Goal: Task Accomplishment & Management: Manage account settings

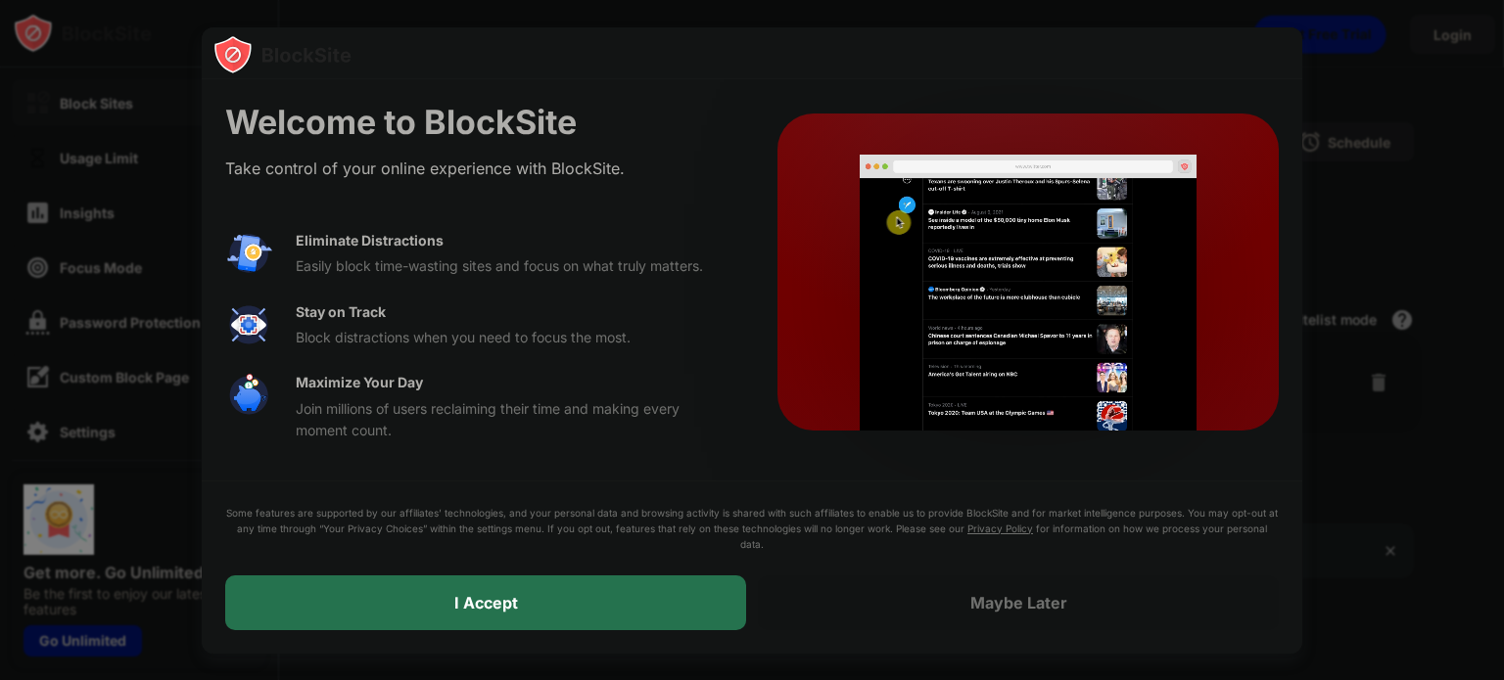
click at [532, 615] on div "I Accept" at bounding box center [485, 603] width 521 height 55
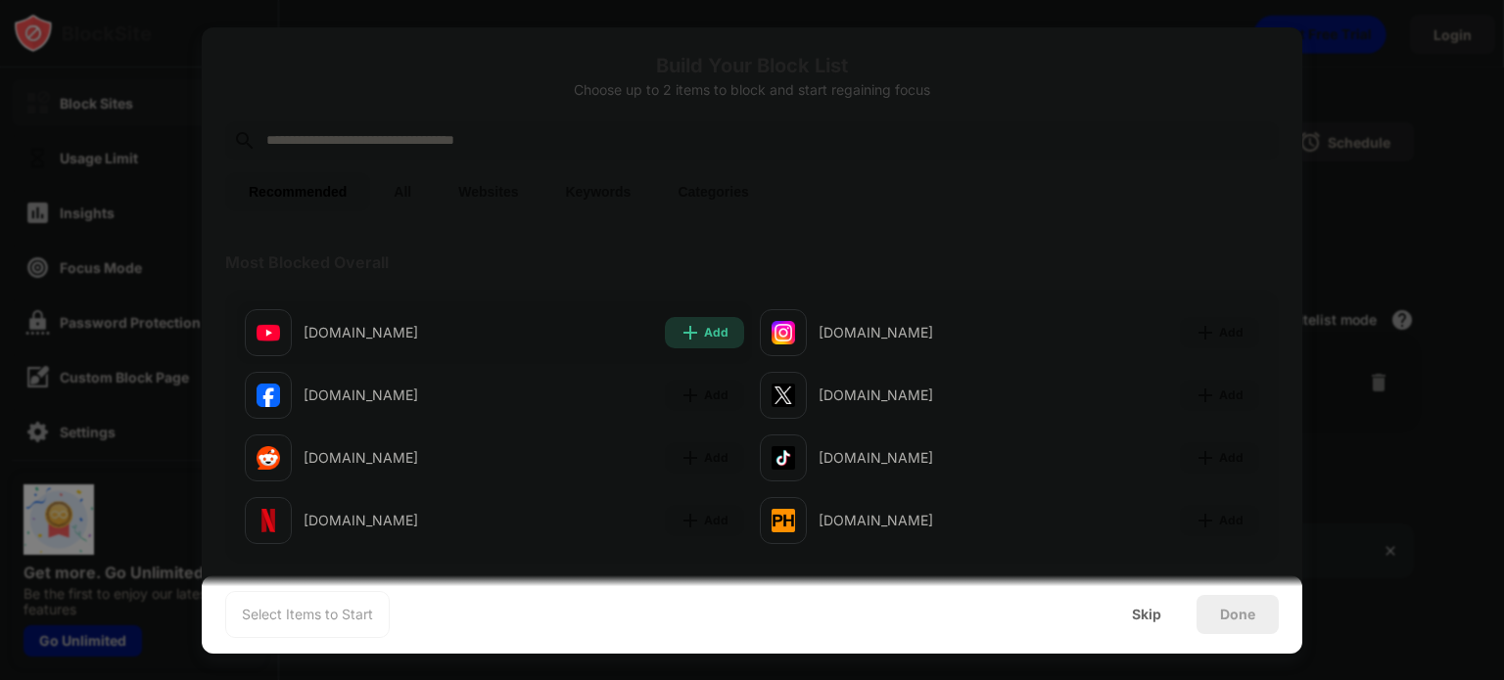
click at [705, 320] on div "Add" at bounding box center [704, 332] width 79 height 31
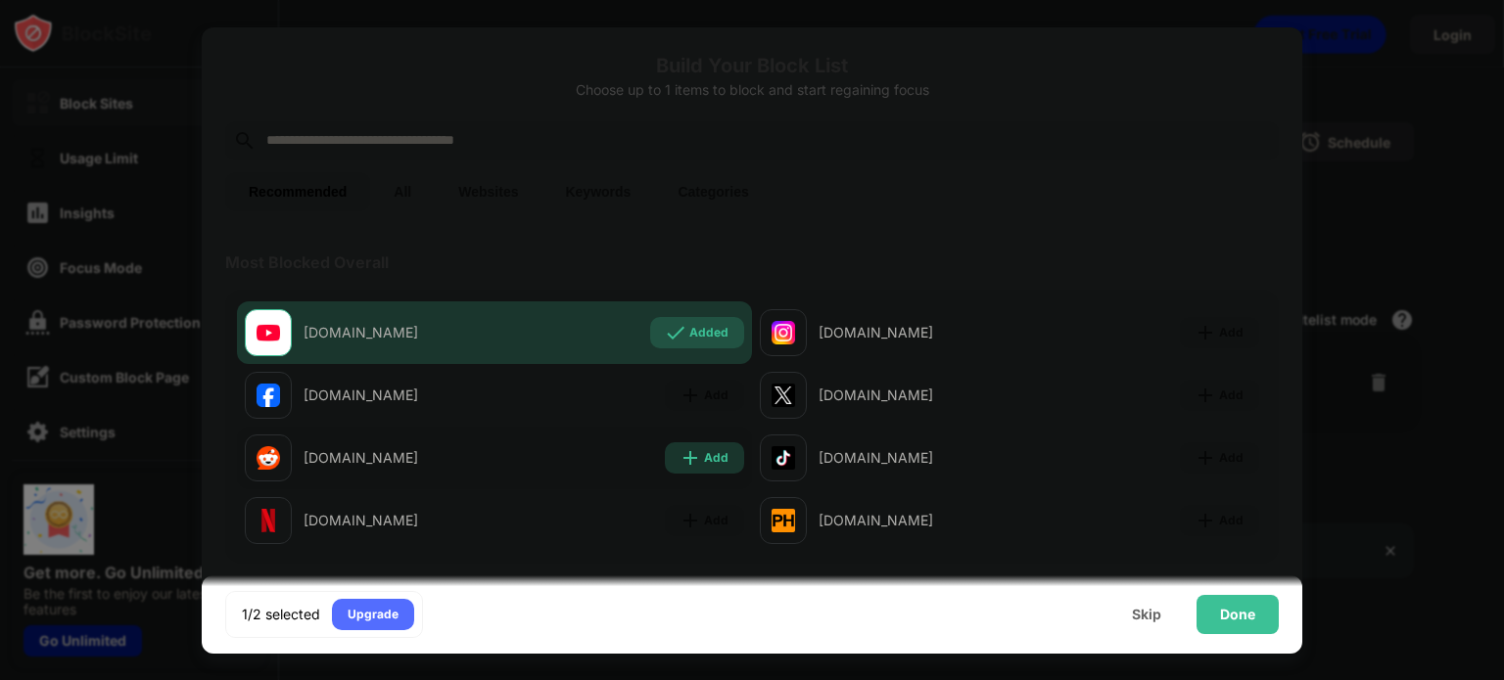
click at [687, 470] on div "Add" at bounding box center [704, 457] width 79 height 31
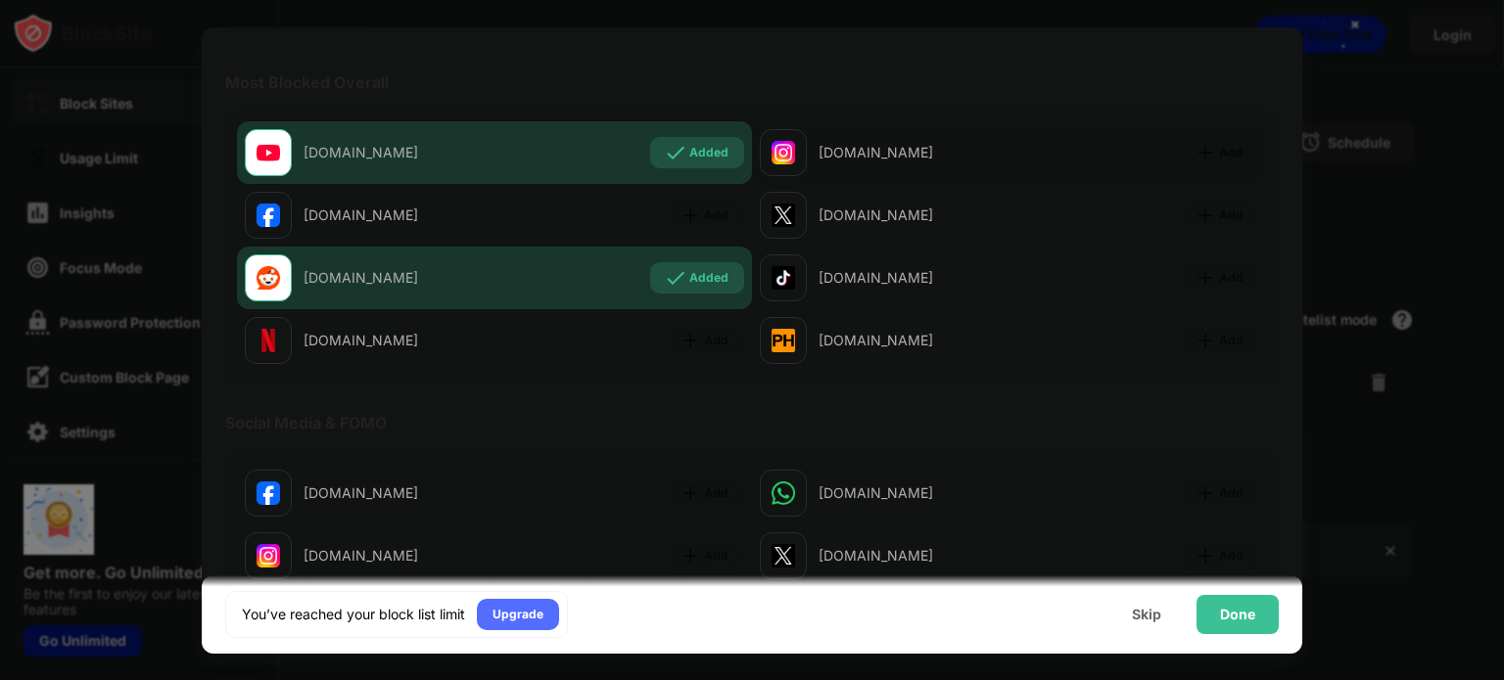
scroll to position [163, 0]
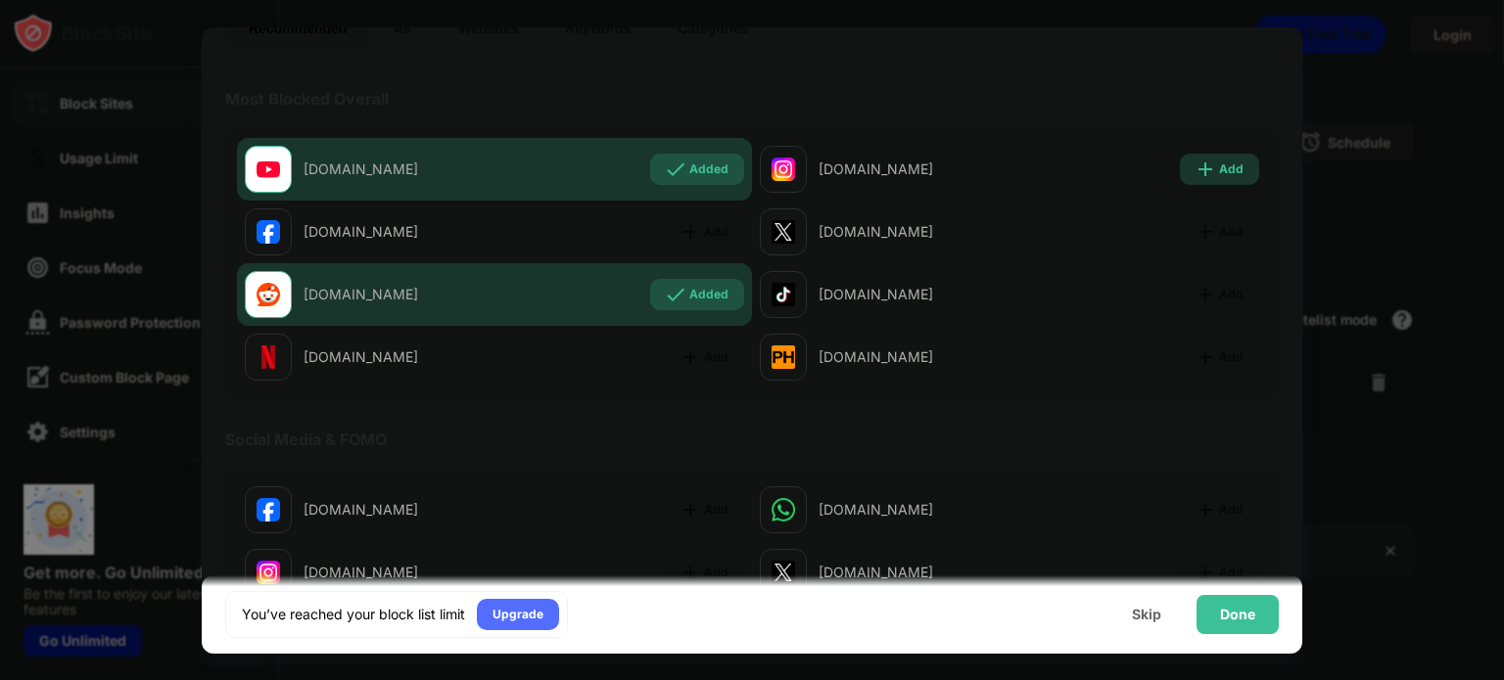
click at [1219, 175] on div "Add" at bounding box center [1231, 170] width 24 height 20
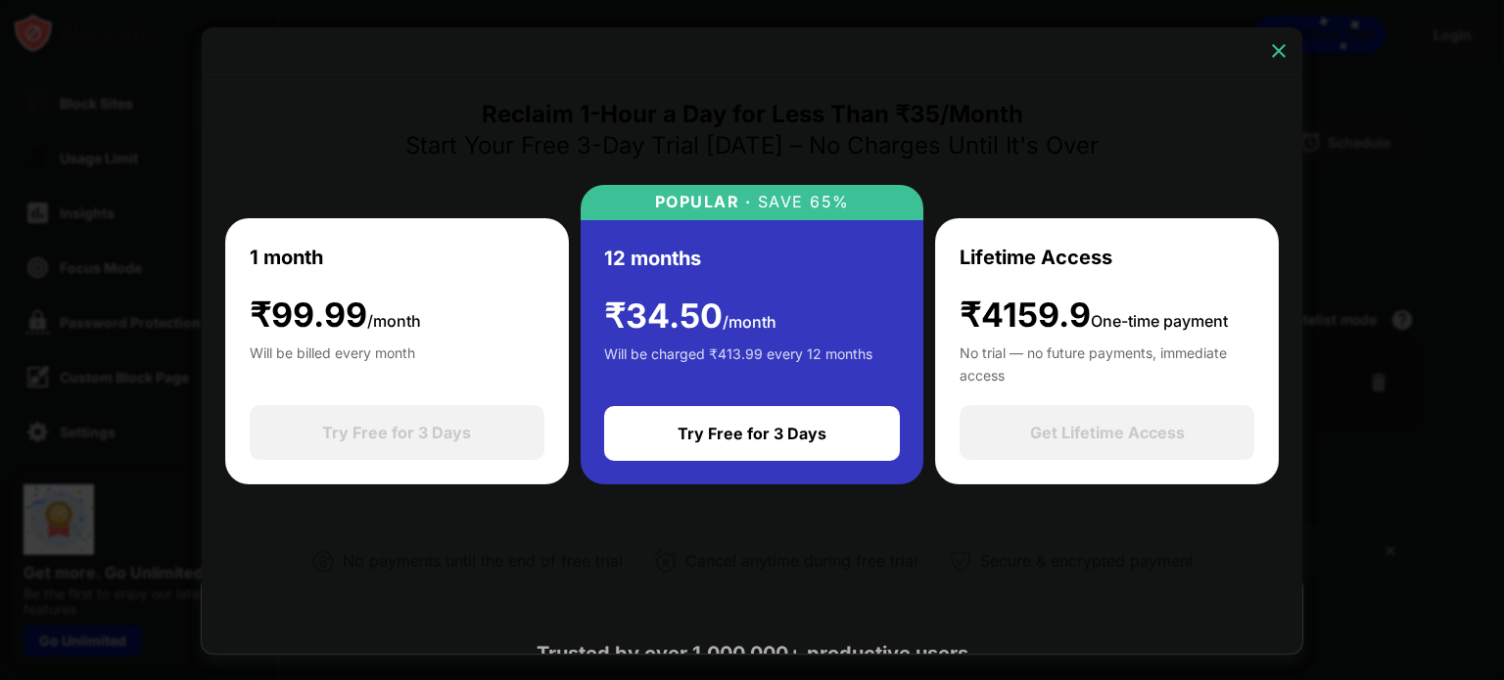
click at [1282, 50] on img at bounding box center [1279, 51] width 20 height 20
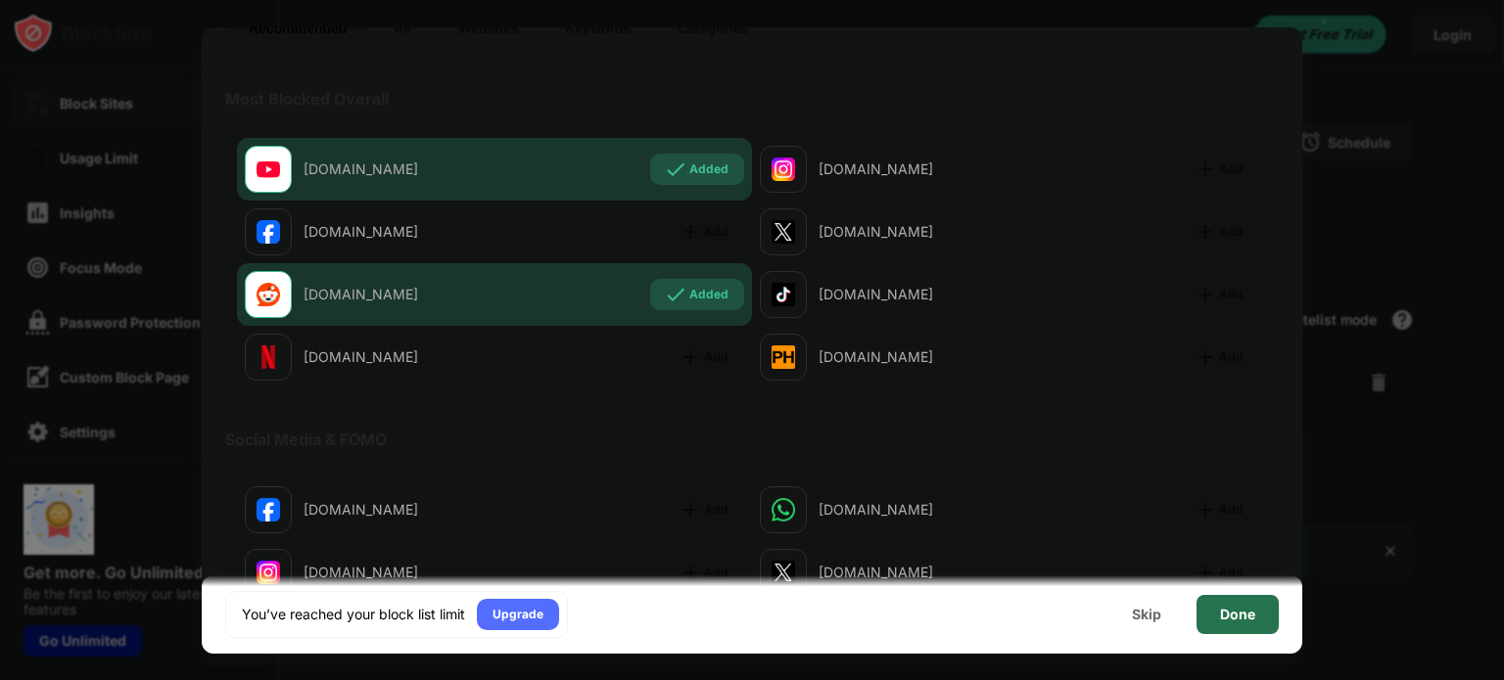
click at [1226, 624] on div "Done" at bounding box center [1237, 614] width 82 height 39
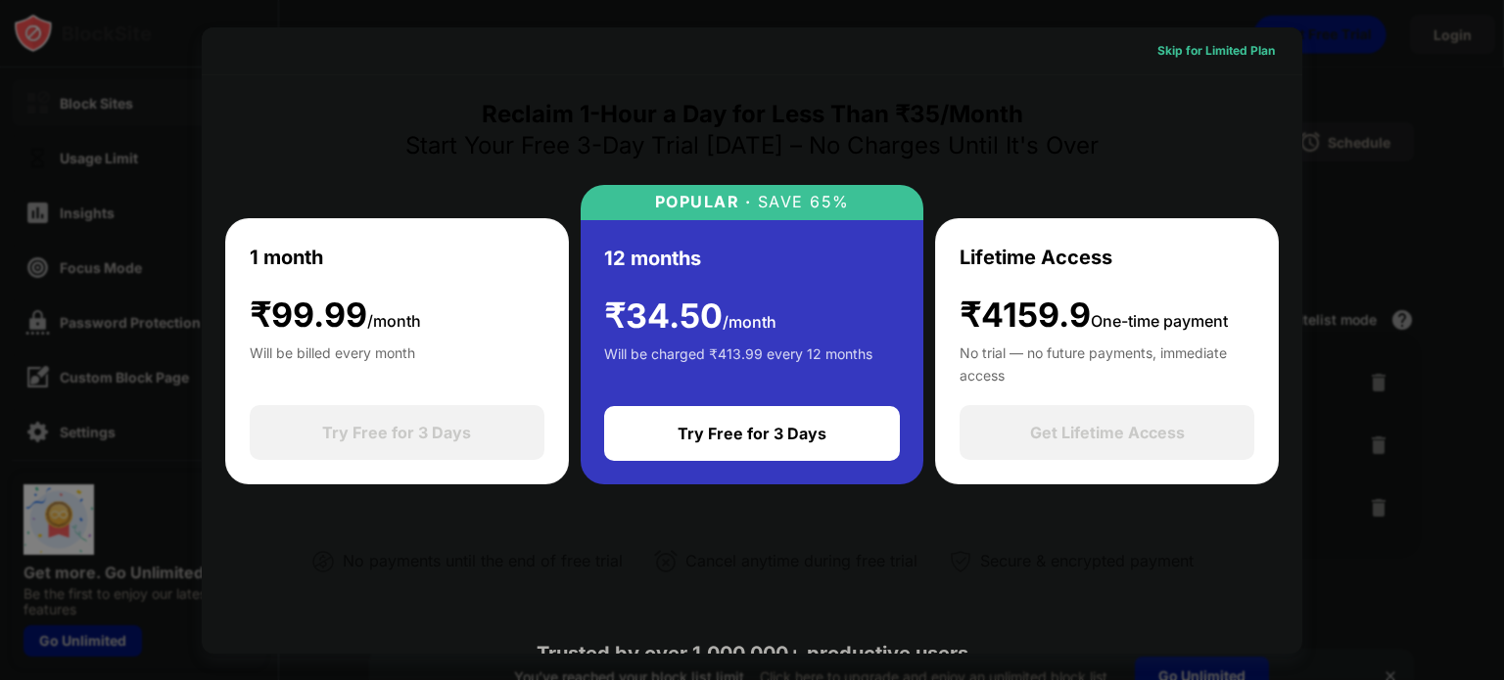
click at [1214, 42] on div "Skip for Limited Plan" at bounding box center [1215, 51] width 117 height 20
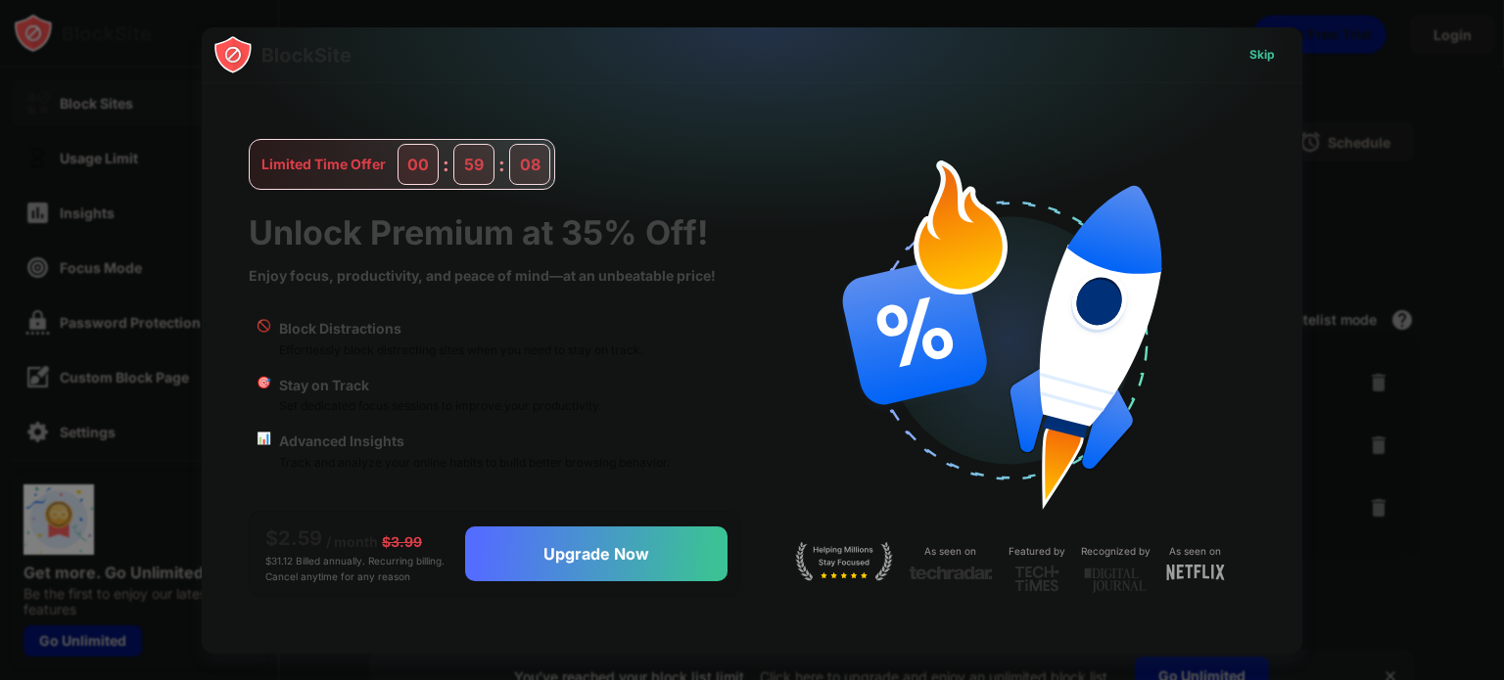
click at [1264, 50] on div "Skip" at bounding box center [1261, 55] width 25 height 20
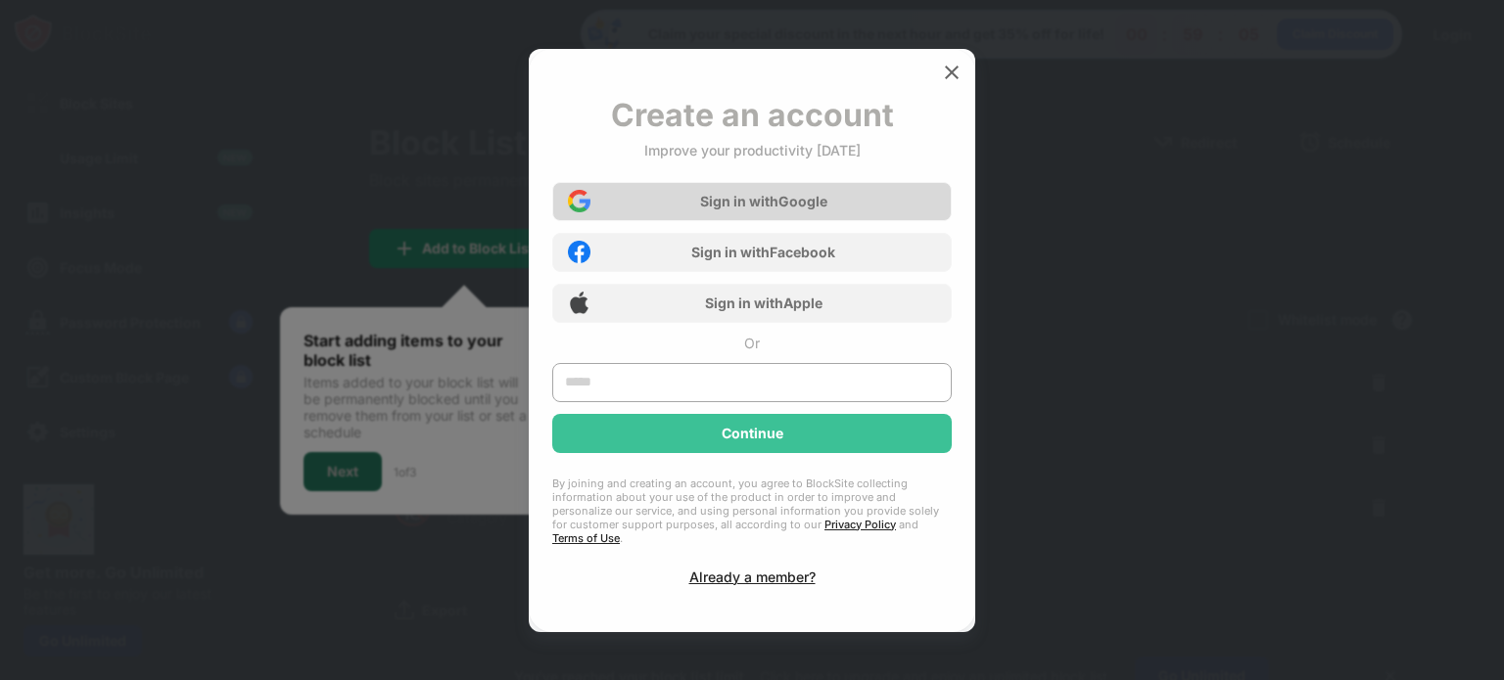
click at [816, 209] on div "Sign in with Google" at bounding box center [763, 201] width 127 height 17
click at [771, 209] on div "Sign in with Google" at bounding box center [763, 201] width 127 height 17
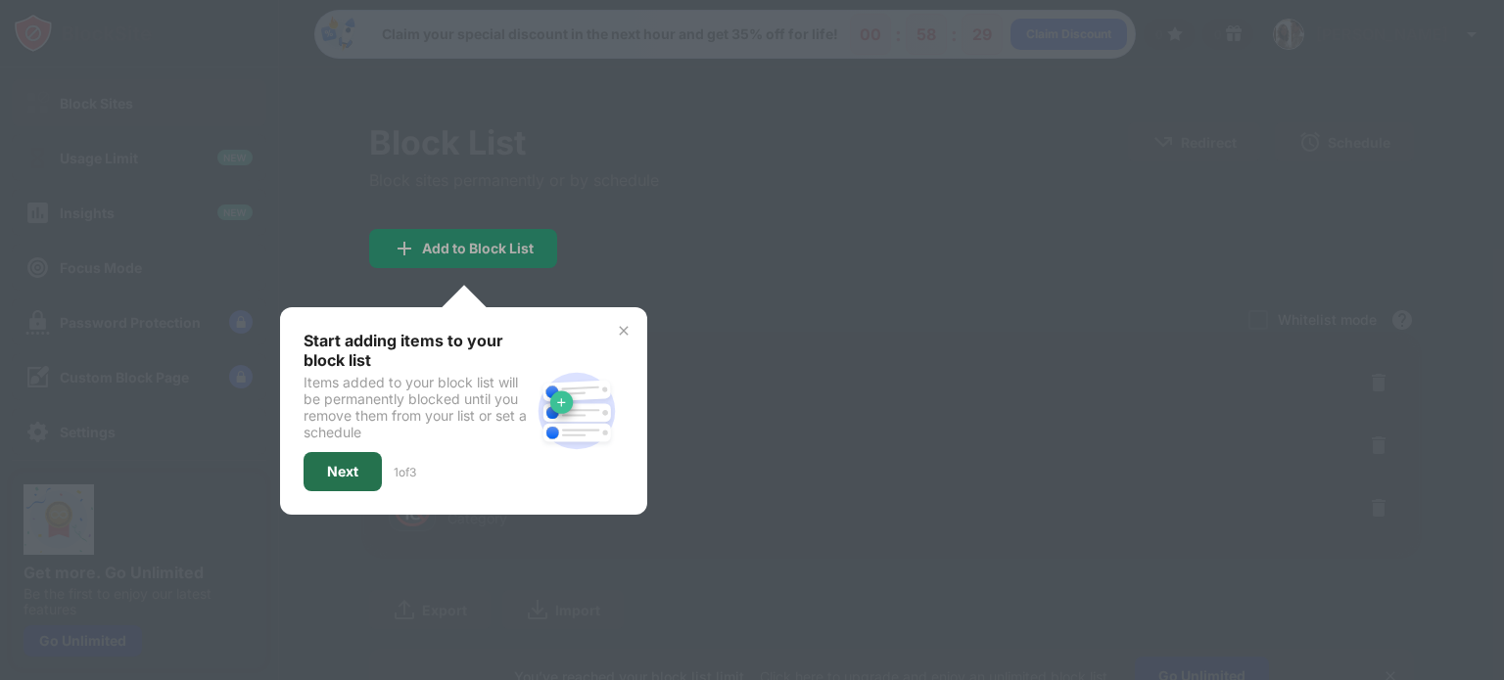
click at [341, 479] on div "Next" at bounding box center [342, 471] width 78 height 39
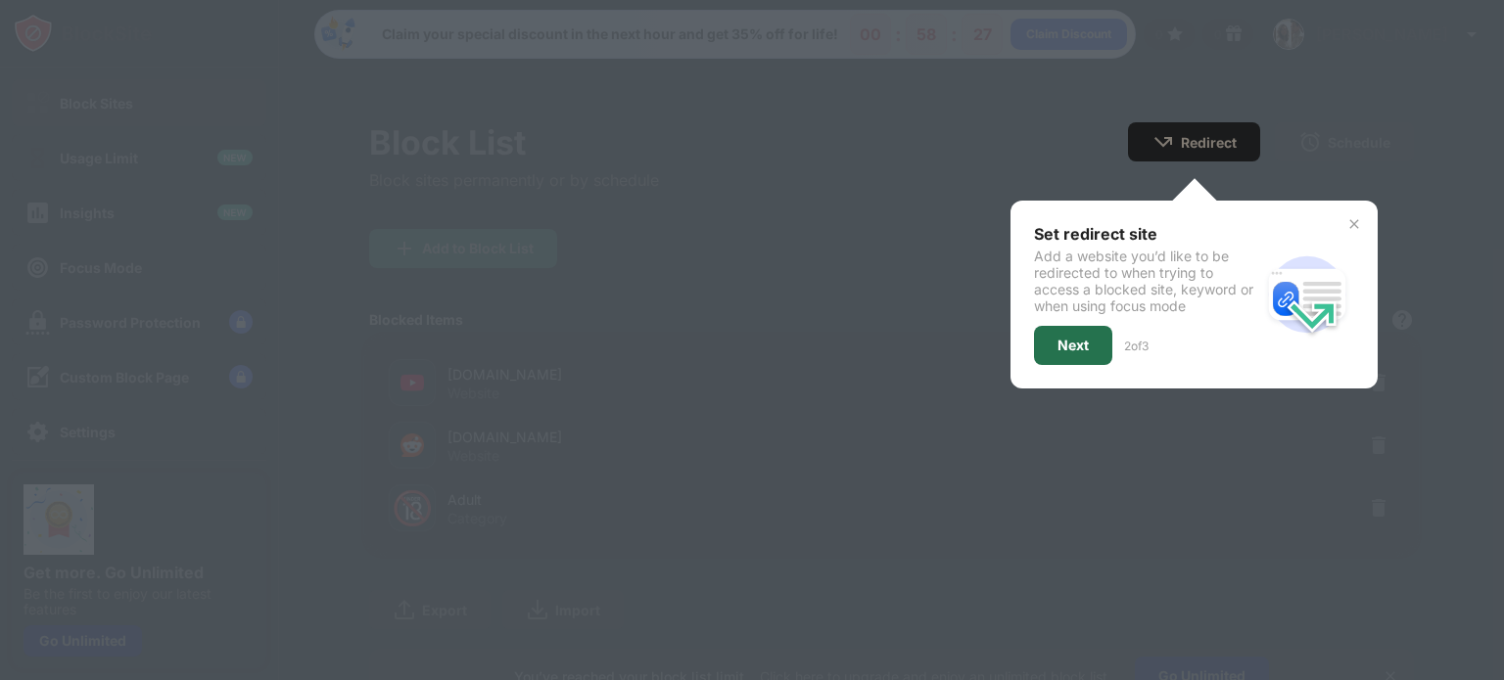
click at [1076, 340] on div "Next" at bounding box center [1073, 345] width 78 height 39
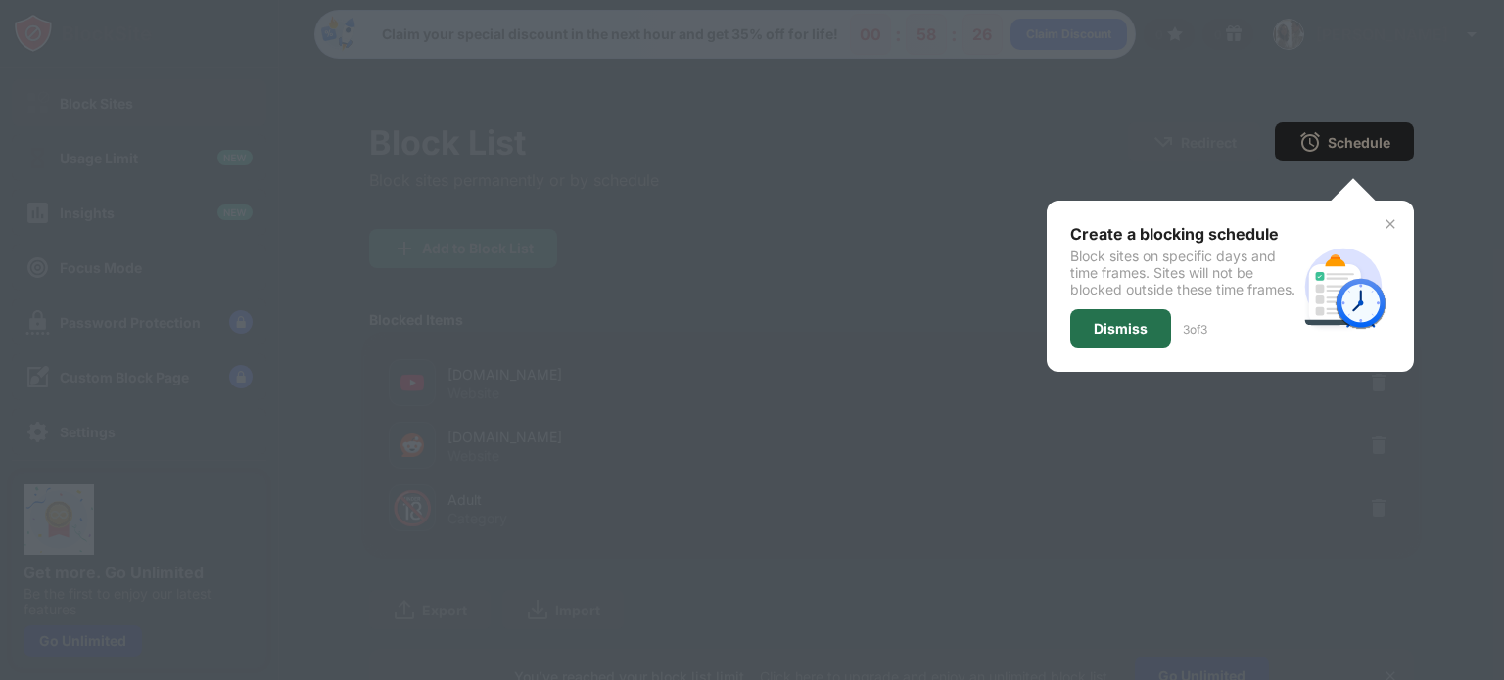
click at [1076, 340] on div "Dismiss" at bounding box center [1120, 328] width 101 height 39
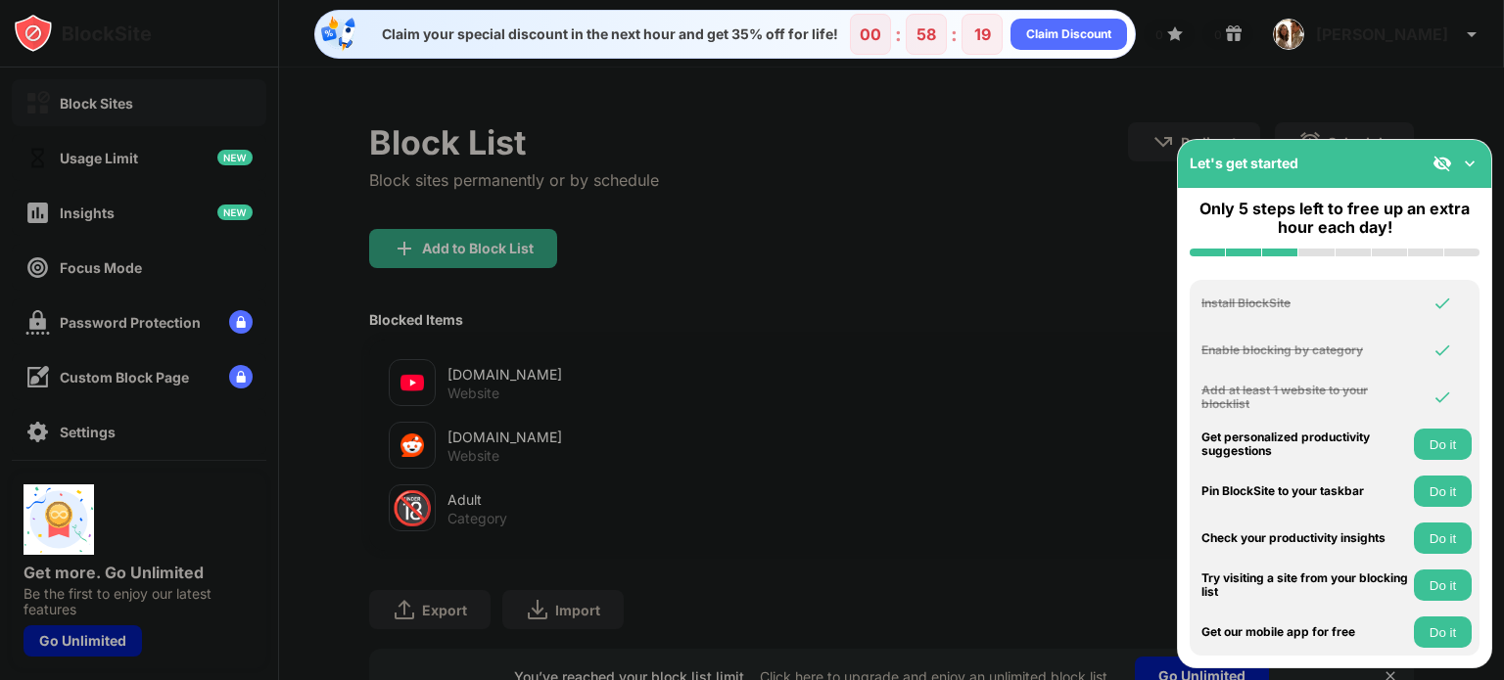
click at [1428, 485] on button "Do it" at bounding box center [1442, 491] width 58 height 31
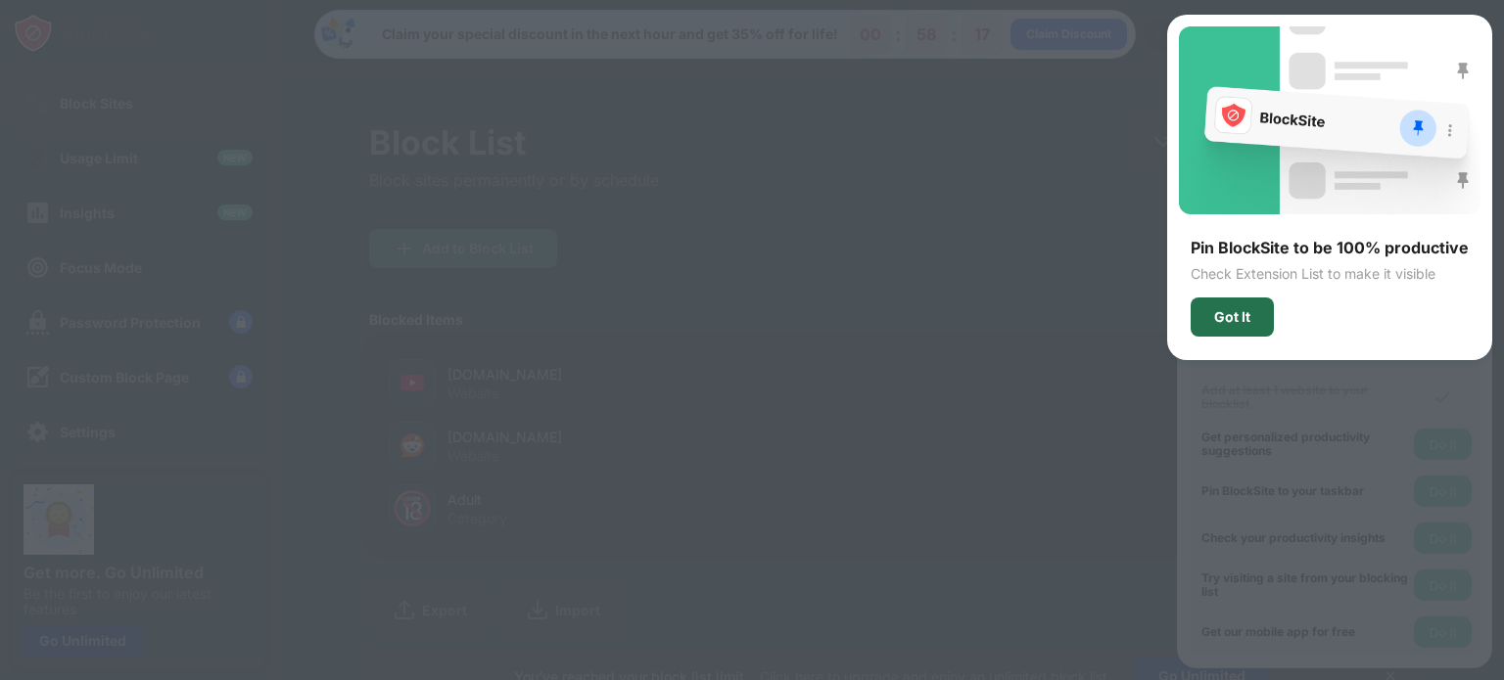
click at [1245, 312] on div "Got It" at bounding box center [1232, 317] width 36 height 16
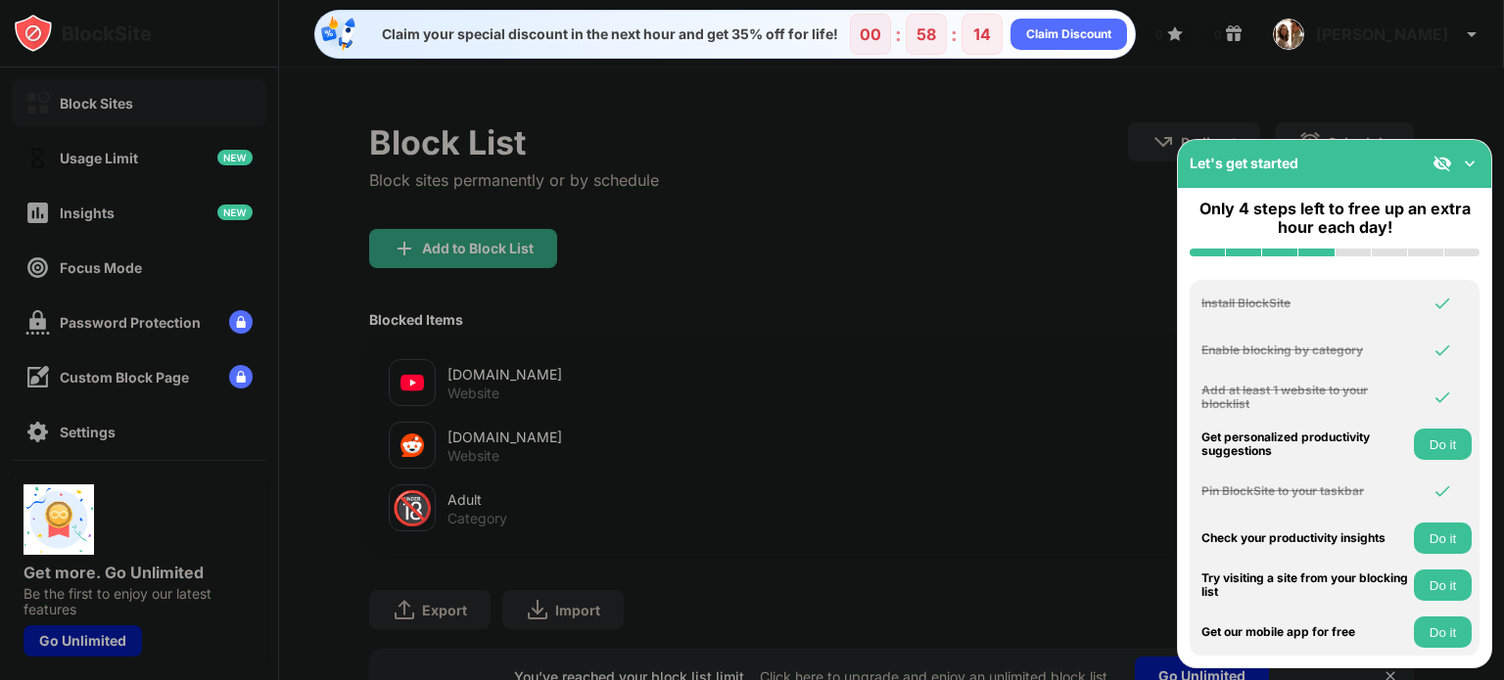
click at [1450, 444] on button "Do it" at bounding box center [1442, 444] width 58 height 31
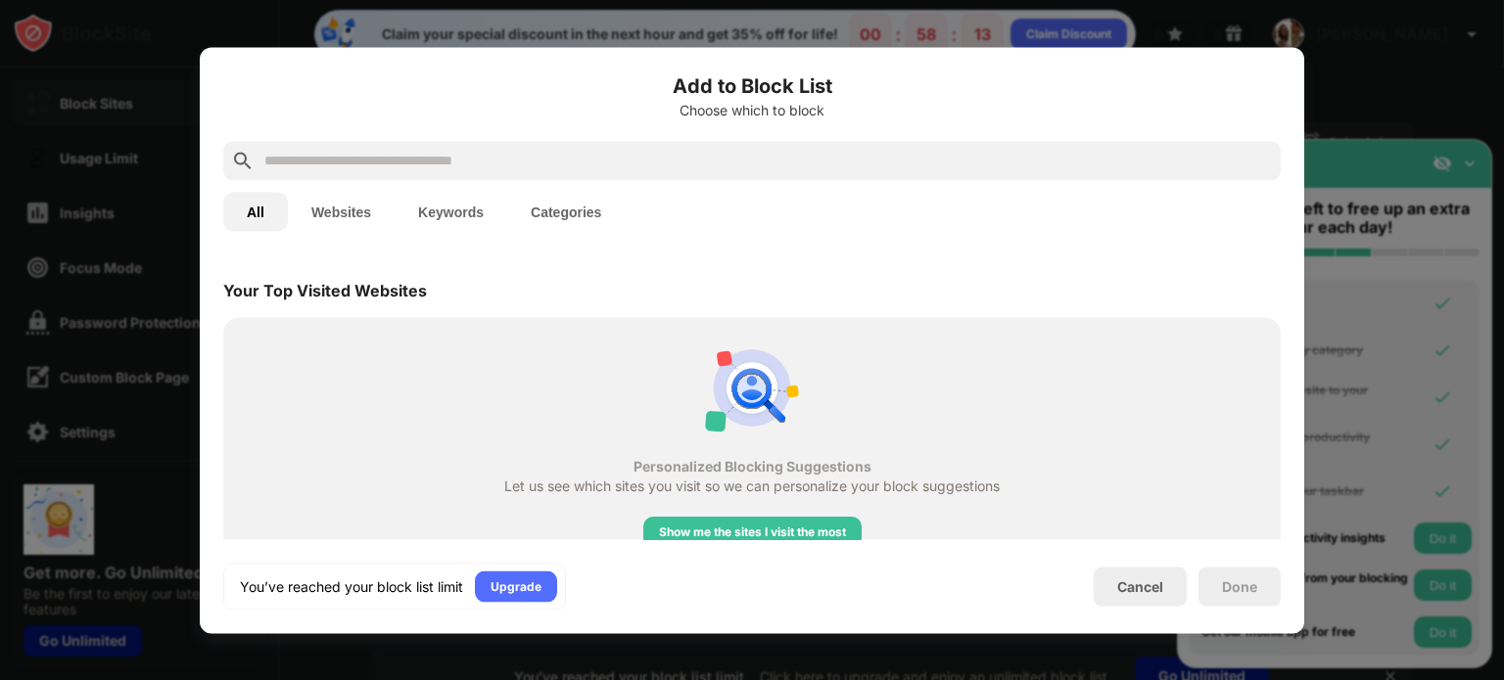
scroll to position [681, 0]
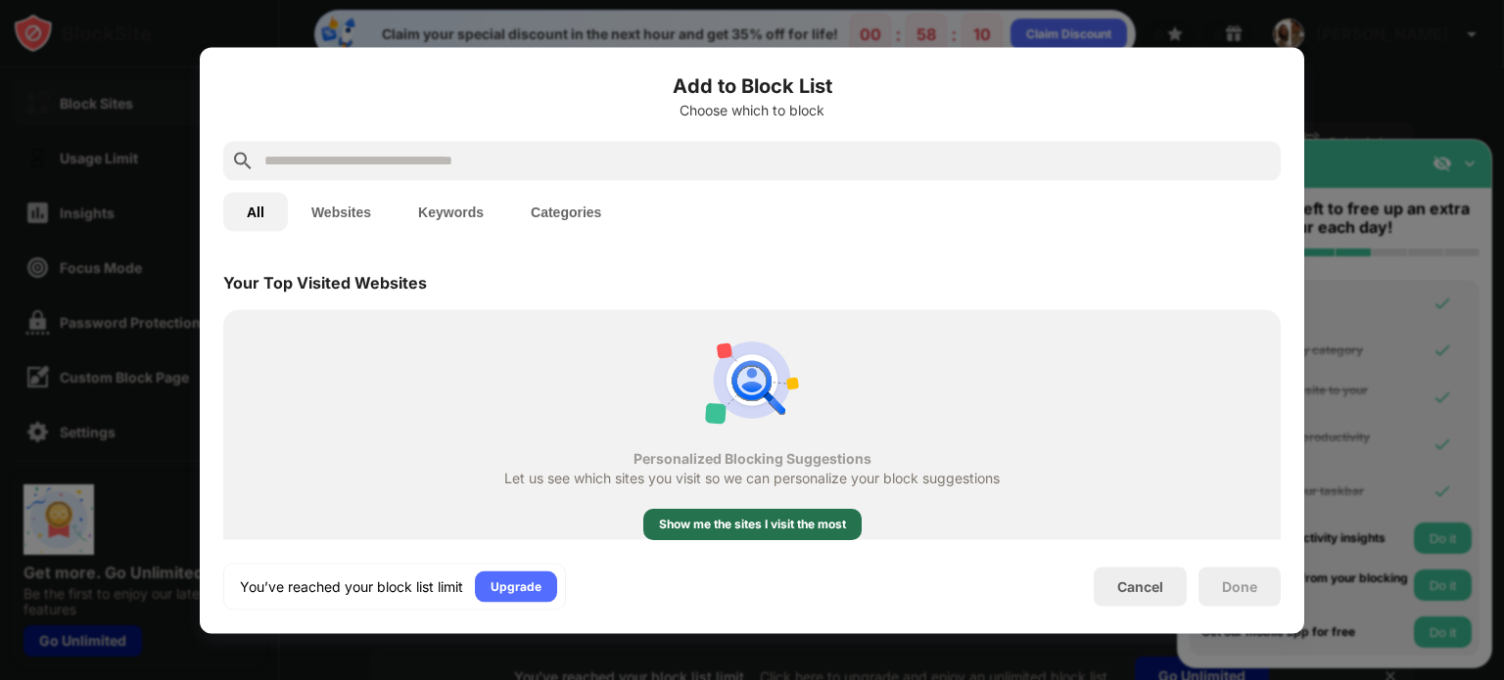
click at [792, 529] on div "Show me the sites I visit the most" at bounding box center [752, 525] width 187 height 20
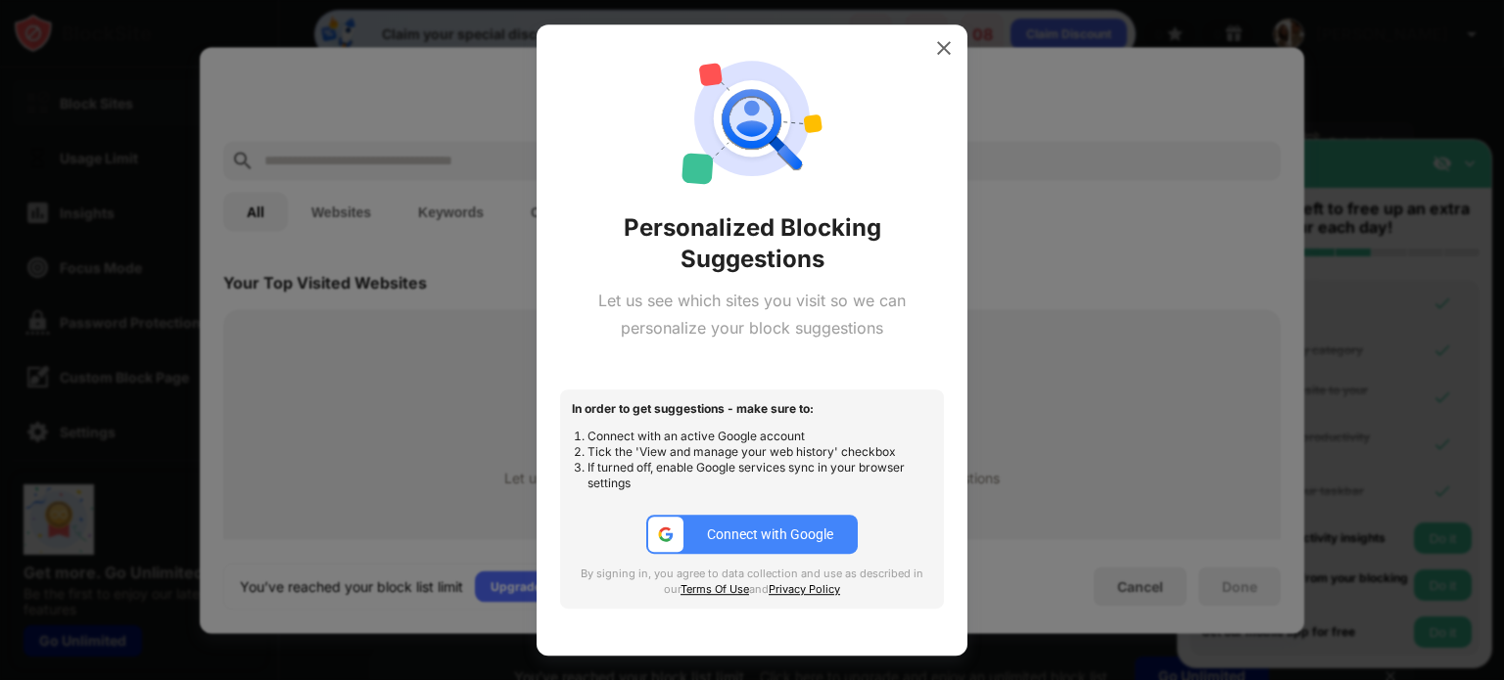
click at [779, 527] on div "Connect with Google" at bounding box center [770, 535] width 126 height 16
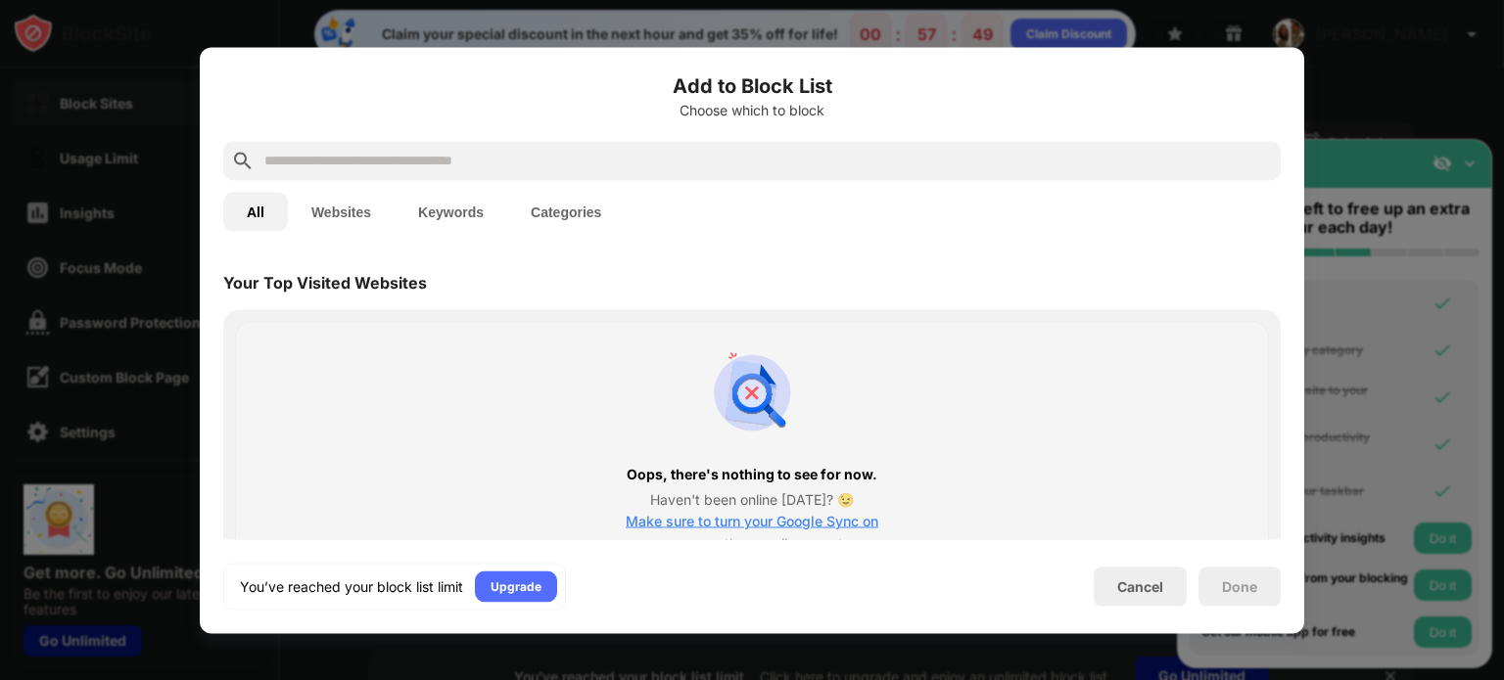
click at [1228, 596] on div "Done" at bounding box center [1239, 586] width 82 height 39
click at [1155, 585] on div "Cancel" at bounding box center [1140, 587] width 46 height 17
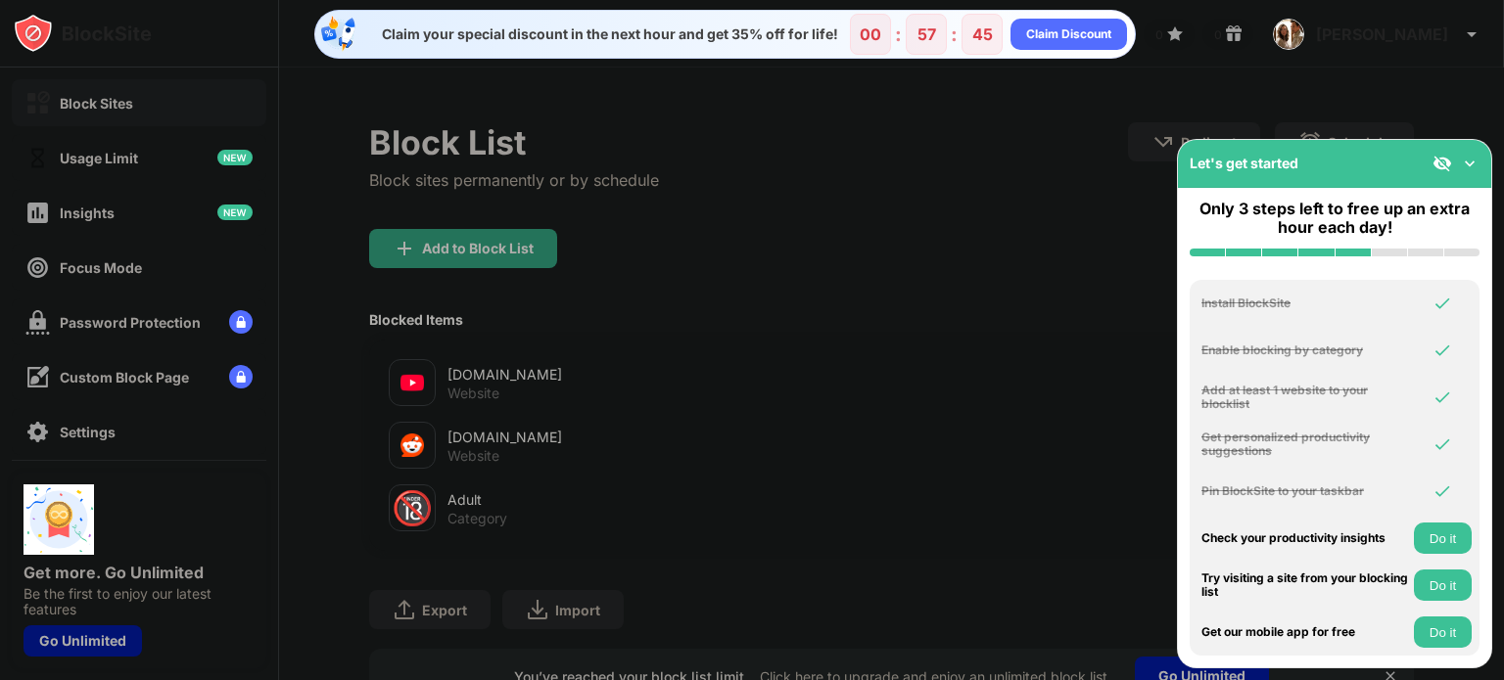
click at [1439, 528] on button "Do it" at bounding box center [1442, 538] width 58 height 31
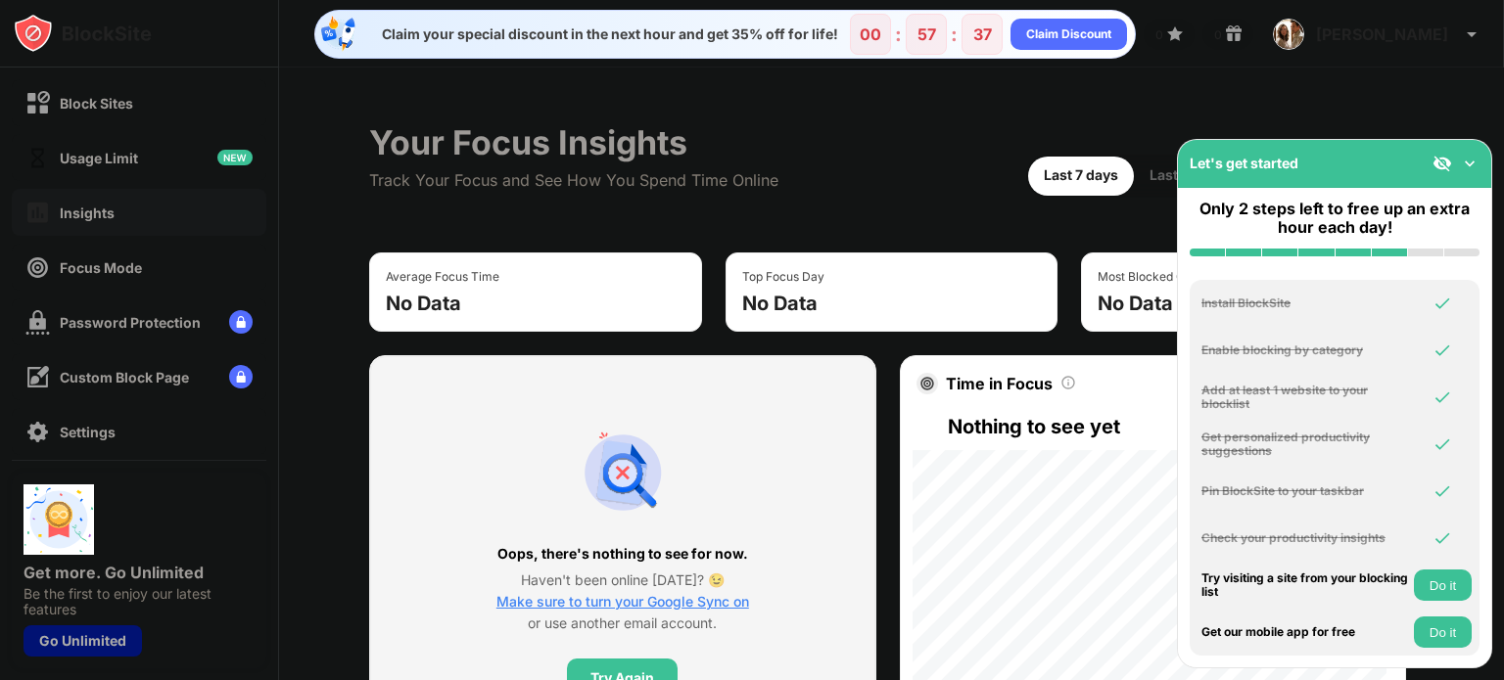
click at [1433, 582] on button "Do it" at bounding box center [1442, 585] width 58 height 31
click at [1465, 162] on img at bounding box center [1469, 164] width 20 height 20
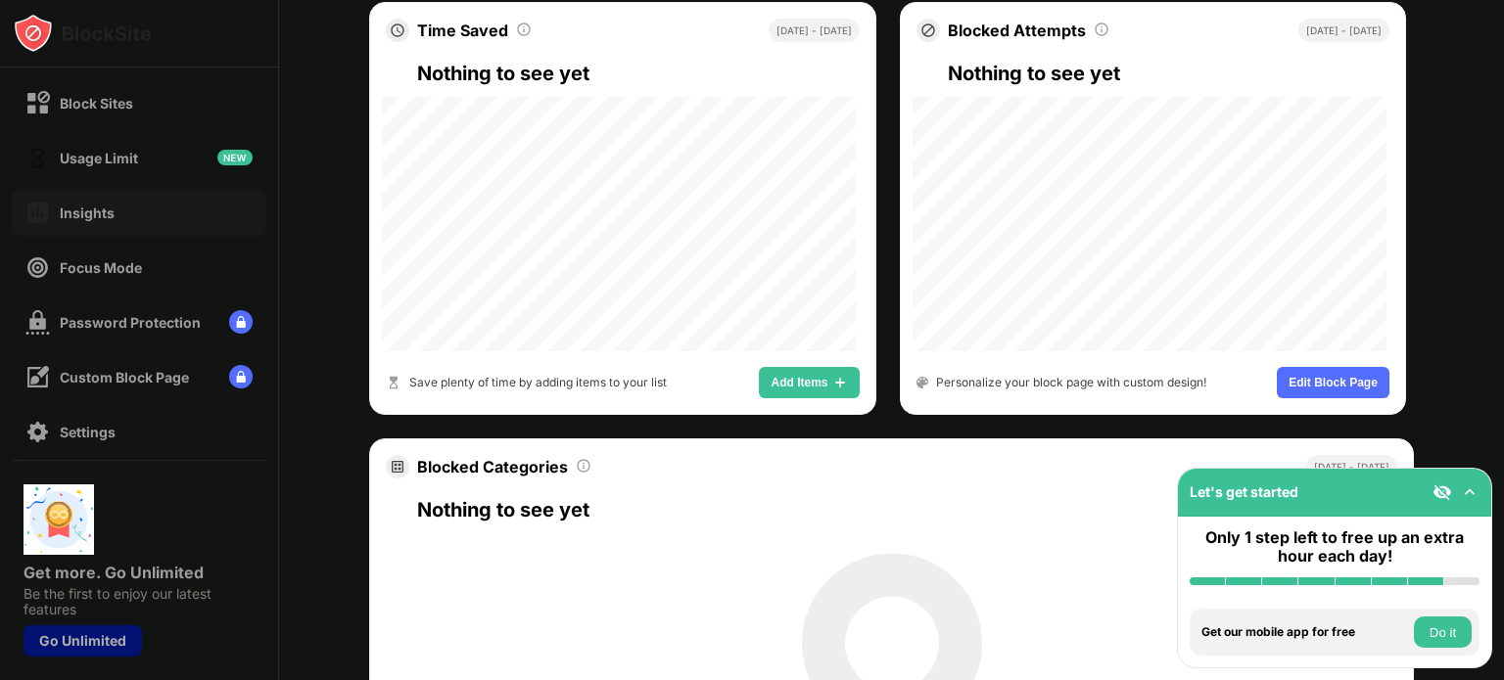
scroll to position [940, 0]
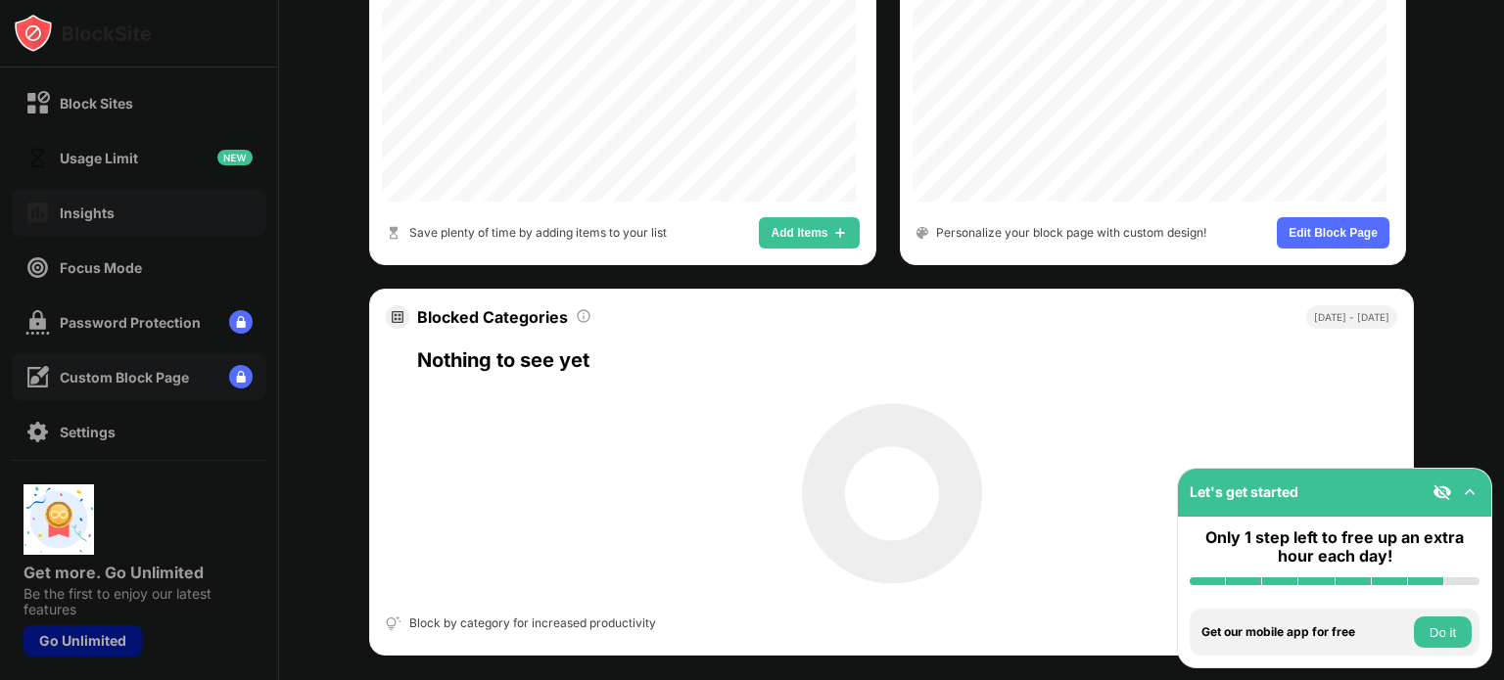
click at [164, 365] on div "Custom Block Page" at bounding box center [106, 377] width 163 height 24
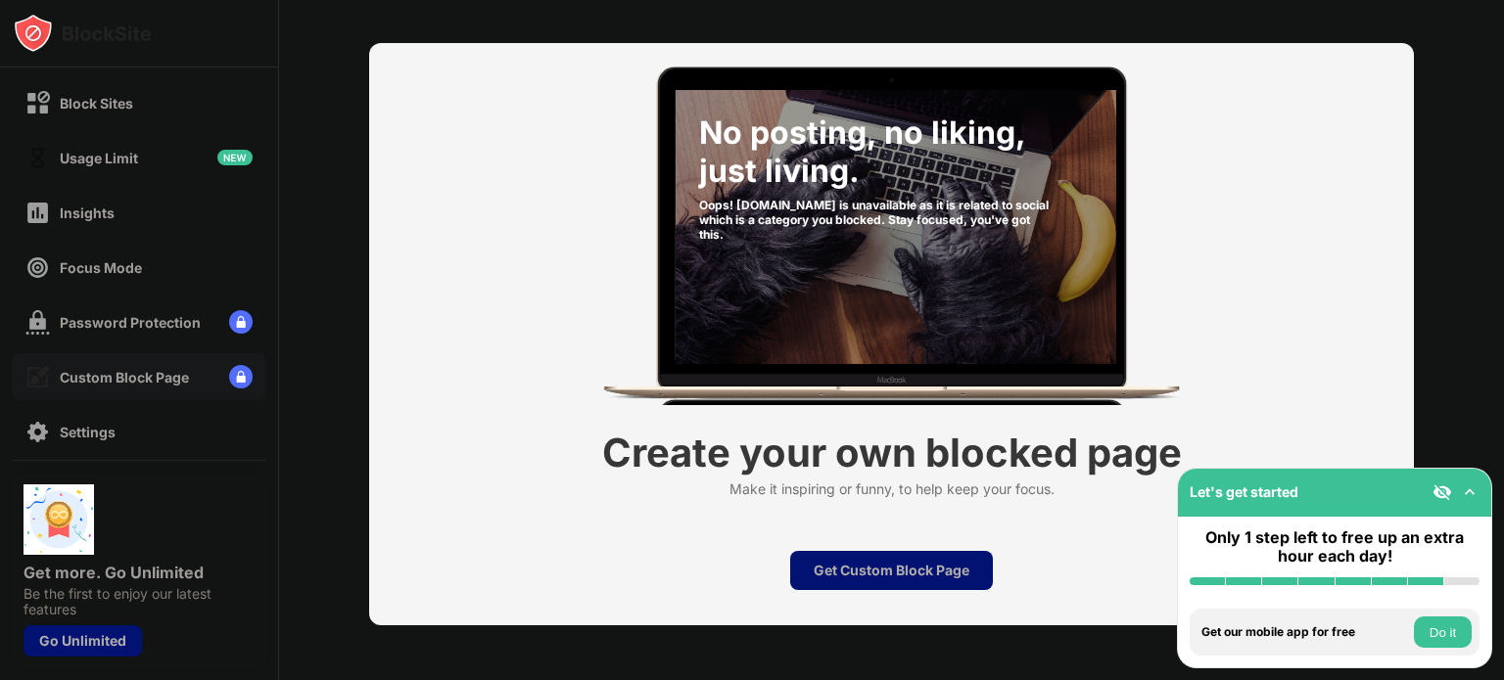
scroll to position [93, 0]
click at [192, 260] on div "Focus Mode" at bounding box center [139, 267] width 255 height 47
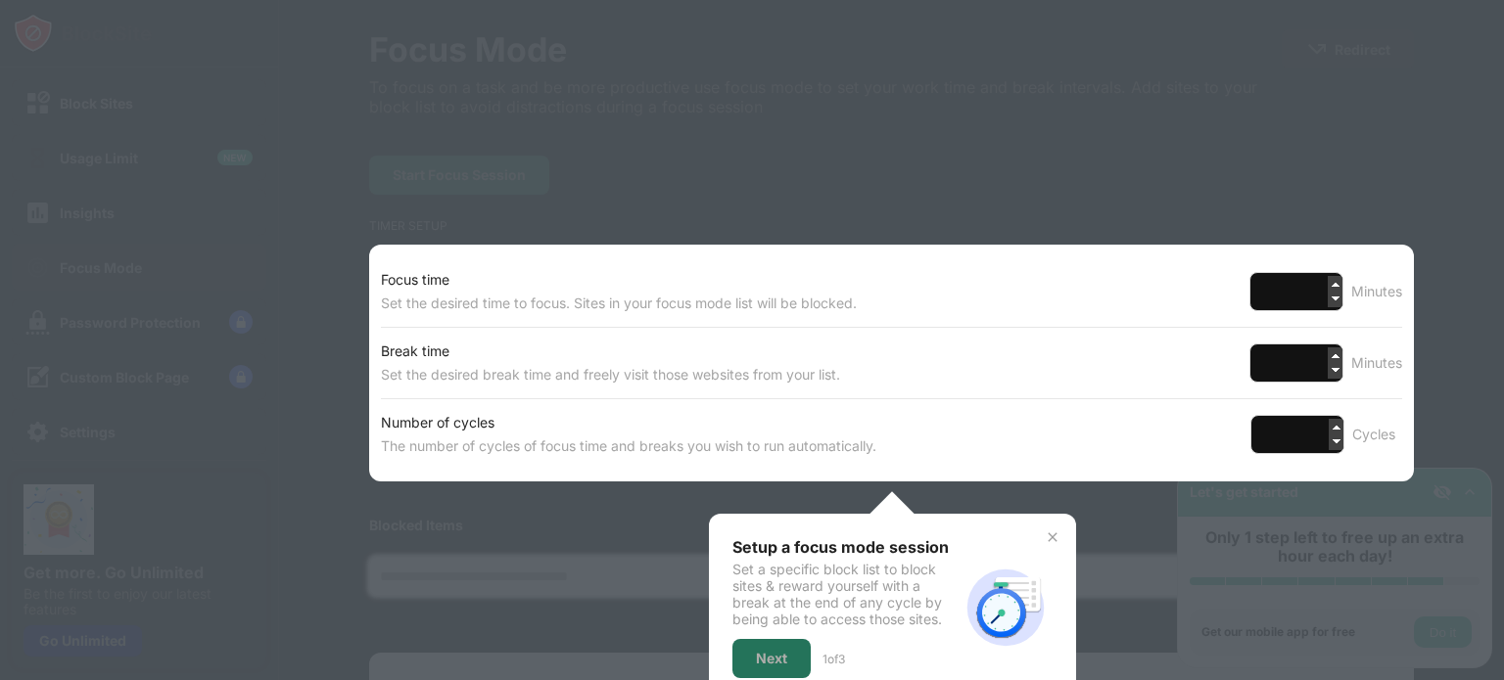
scroll to position [431, 0]
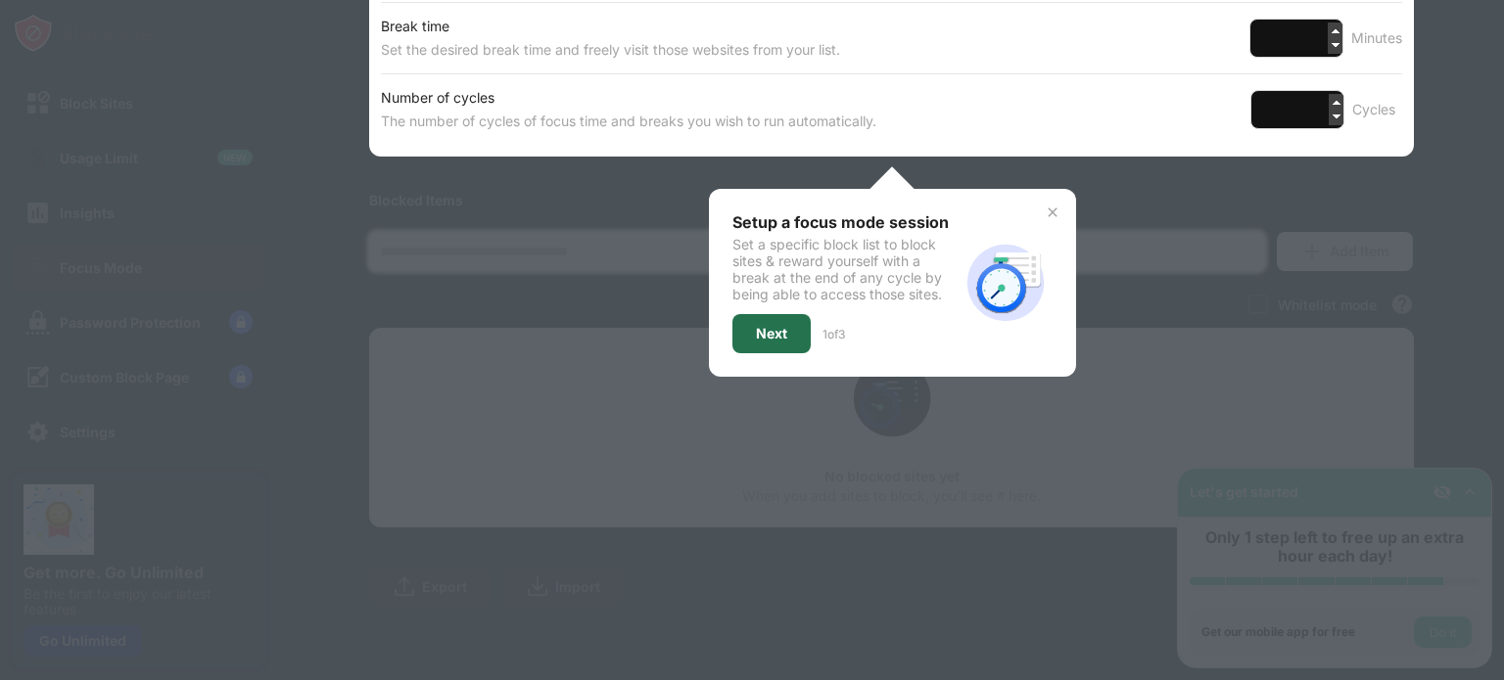
click at [798, 328] on div "Next" at bounding box center [771, 333] width 78 height 39
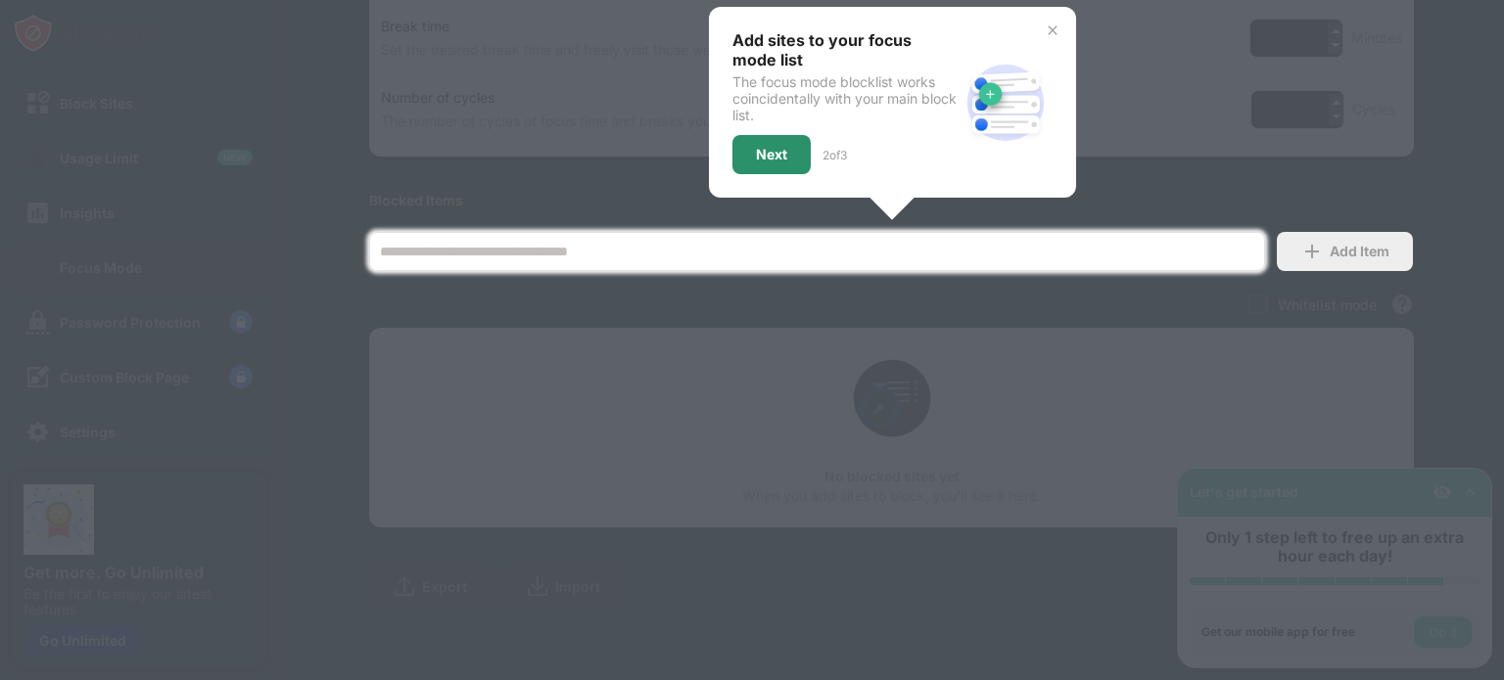
click at [777, 147] on div "Next" at bounding box center [771, 155] width 31 height 16
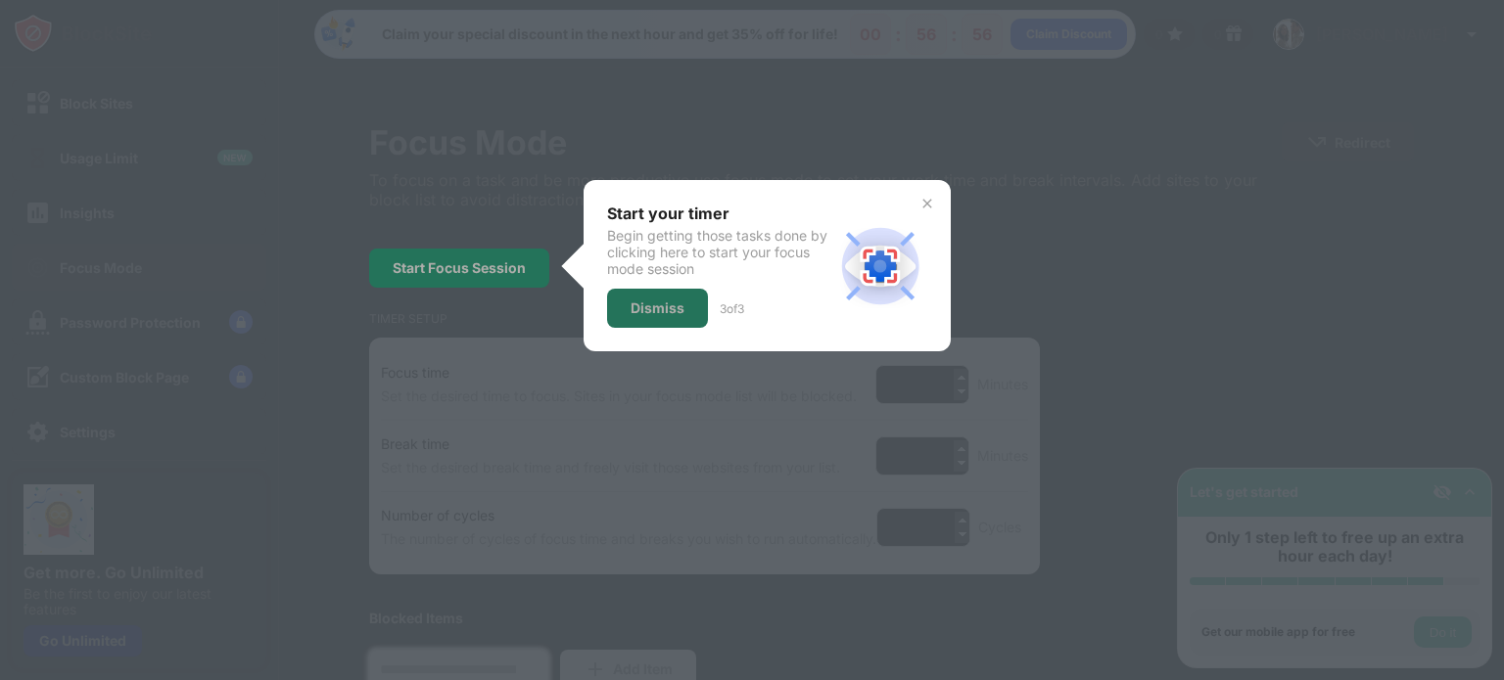
scroll to position [0, 0]
click at [672, 311] on div "Dismiss" at bounding box center [657, 309] width 54 height 16
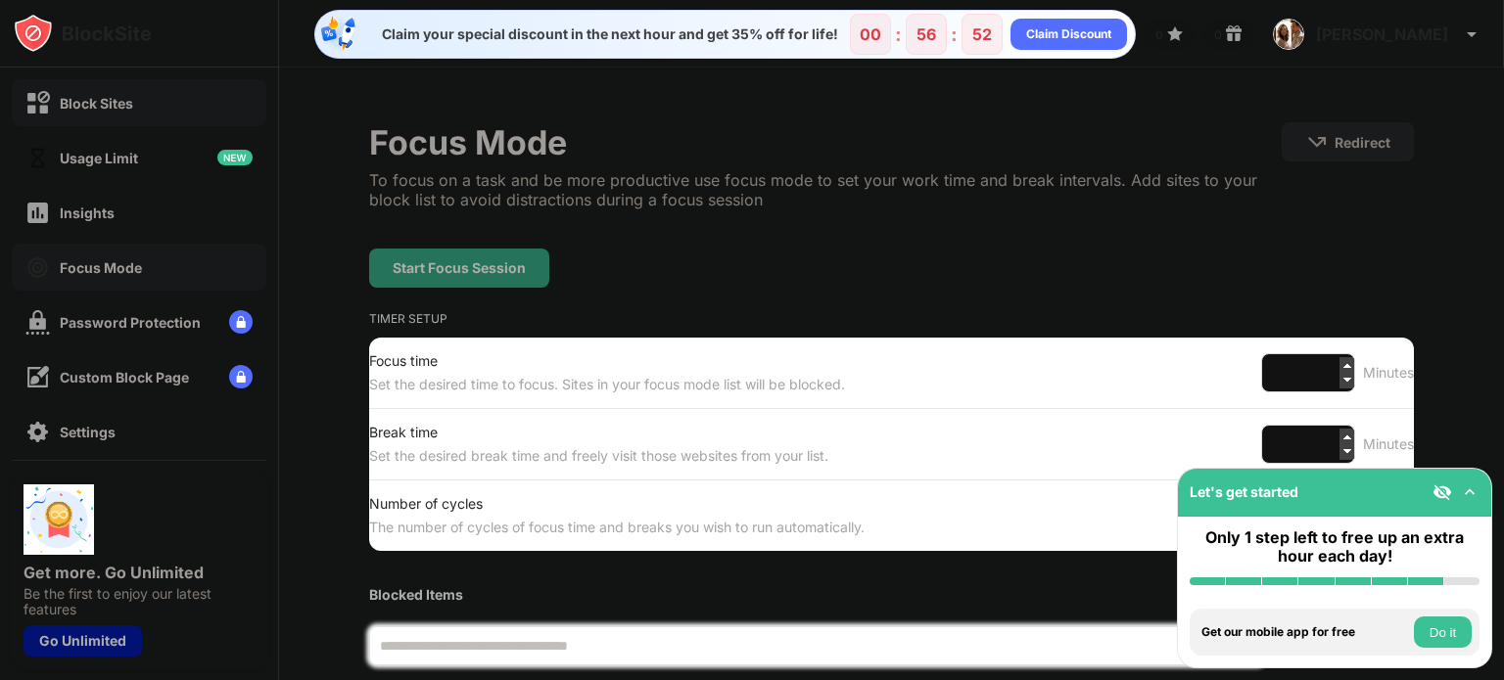
click at [204, 105] on div "Block Sites" at bounding box center [139, 102] width 255 height 47
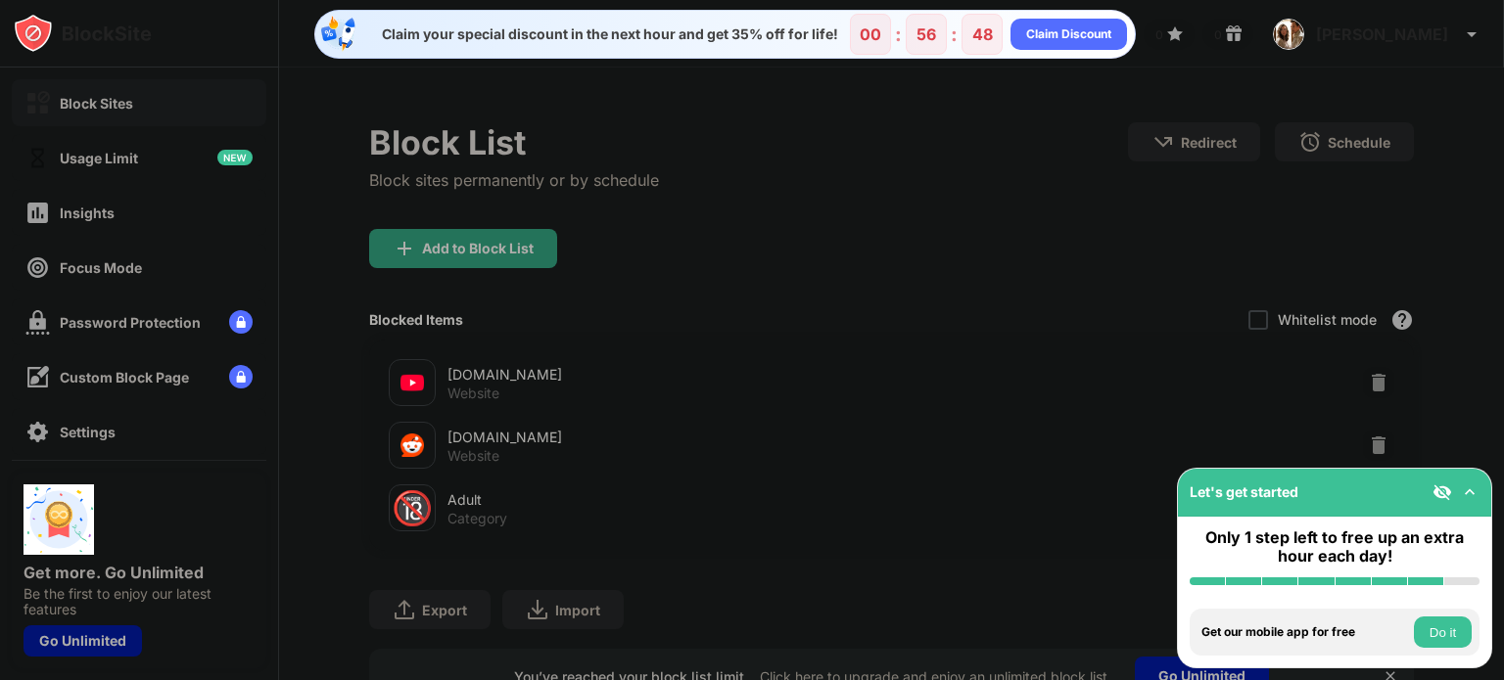
click at [348, 438] on div "Block List Block sites permanently or by schedule Redirect Choose a site to be …" at bounding box center [891, 413] width 1225 height 691
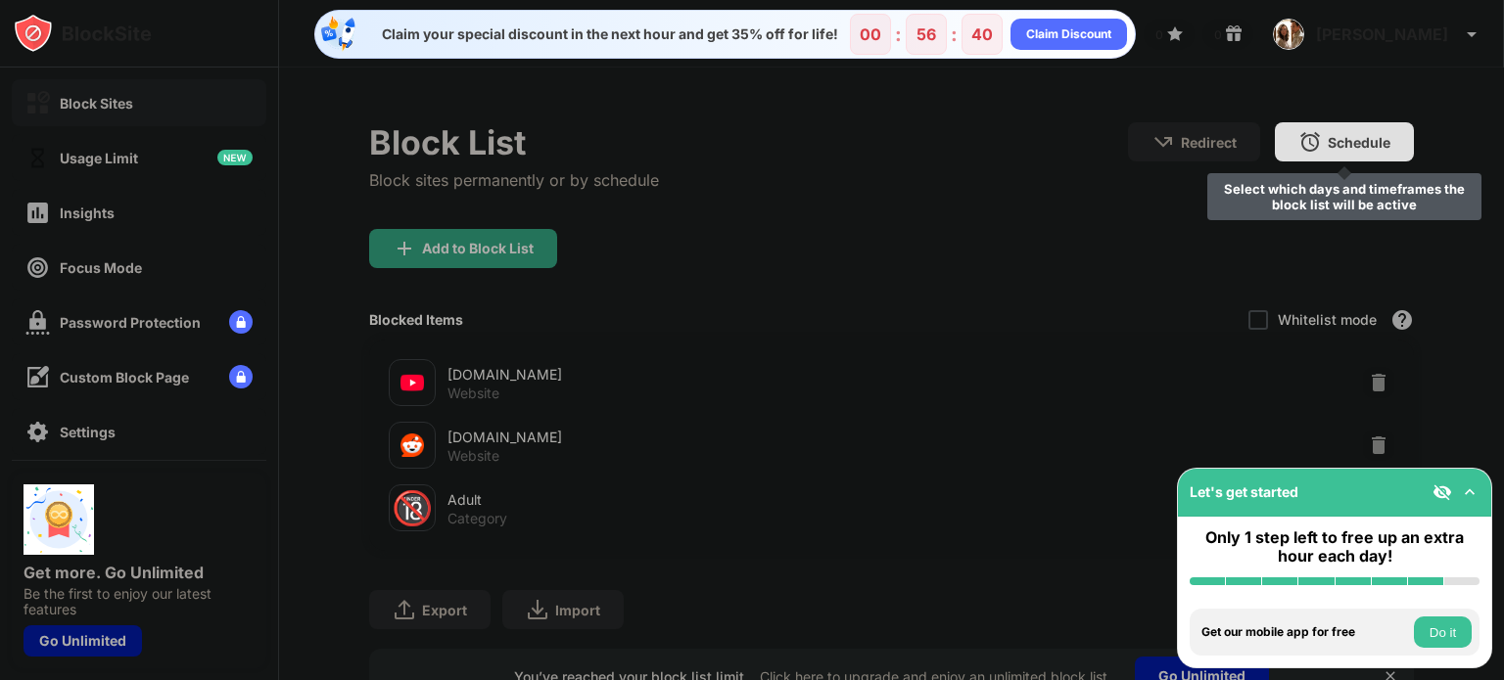
click at [1354, 142] on div "Schedule" at bounding box center [1358, 142] width 63 height 17
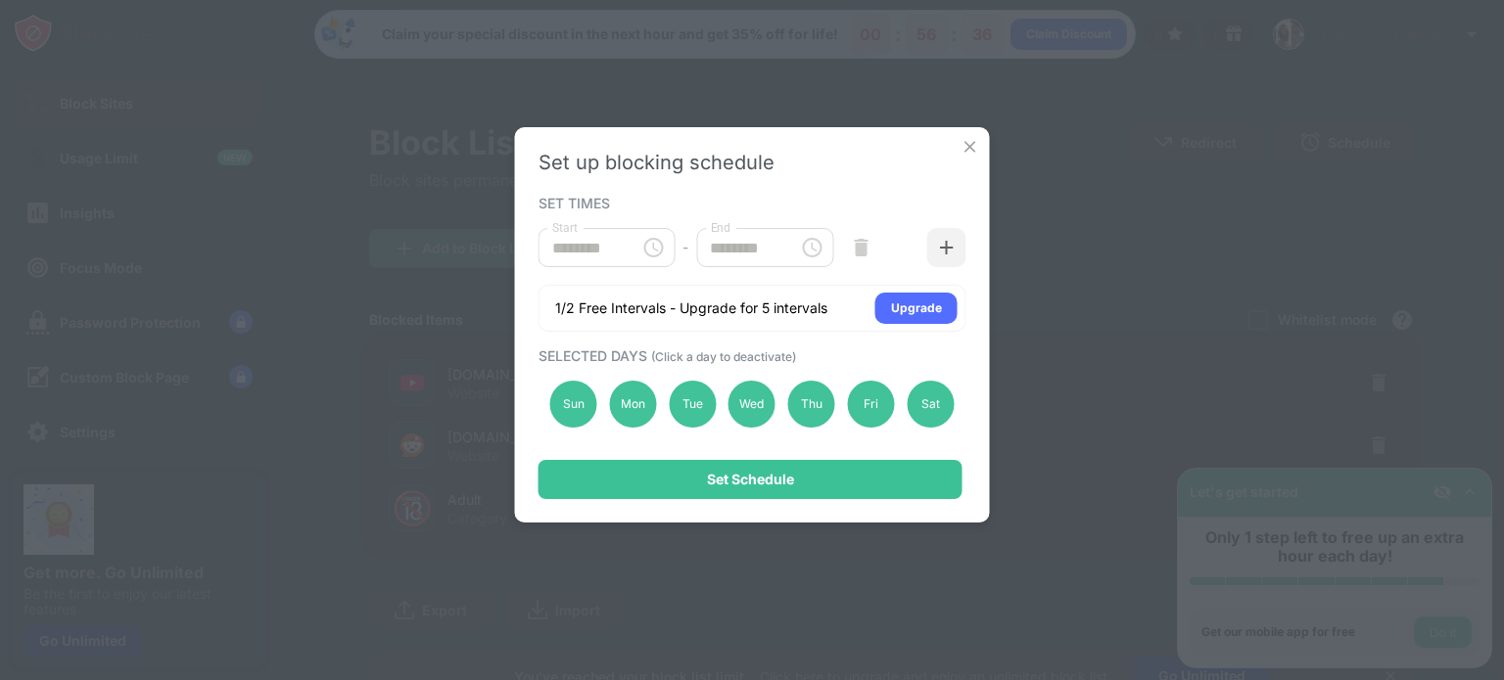
click at [629, 249] on div "******** Start" at bounding box center [606, 247] width 137 height 39
type input "********"
click at [730, 246] on input "********" at bounding box center [740, 247] width 88 height 39
click at [725, 246] on input "********" at bounding box center [740, 247] width 88 height 39
type input "********"
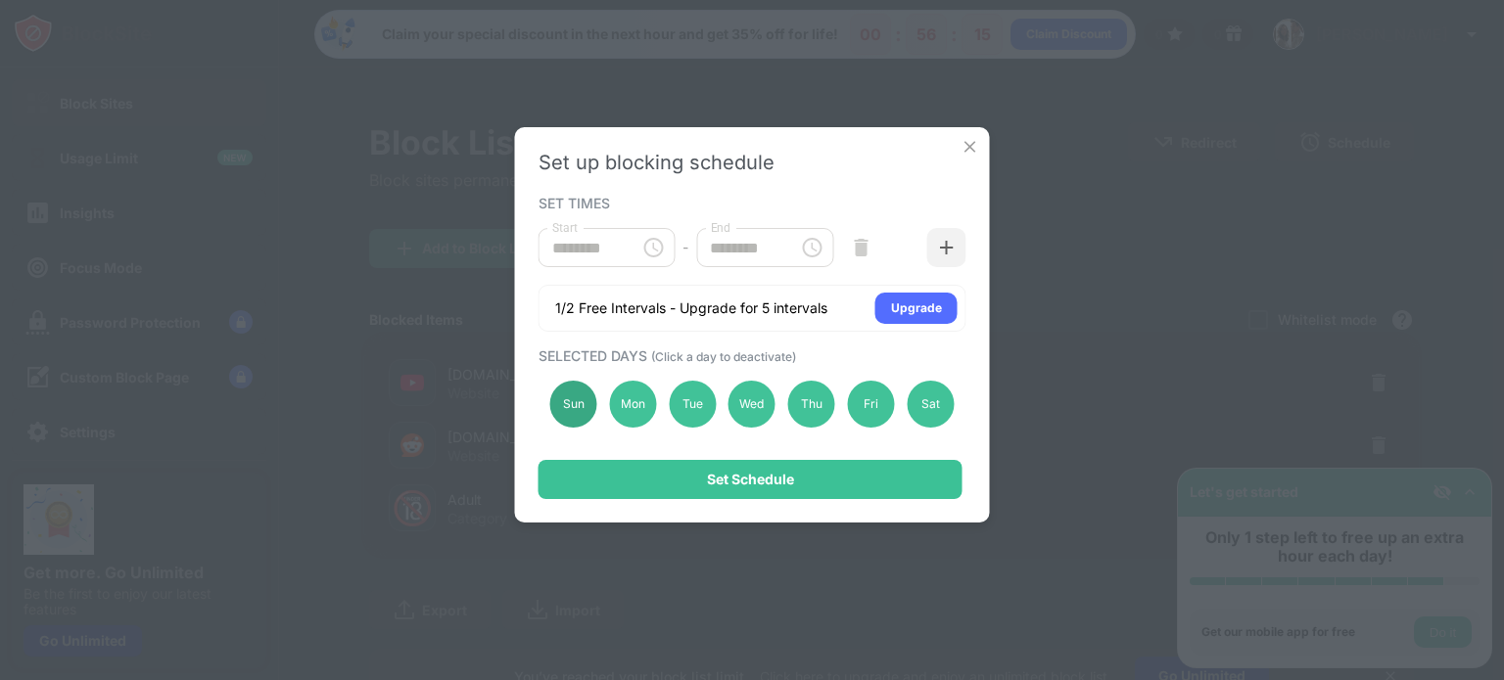
click at [560, 407] on div "Sun" at bounding box center [573, 404] width 47 height 47
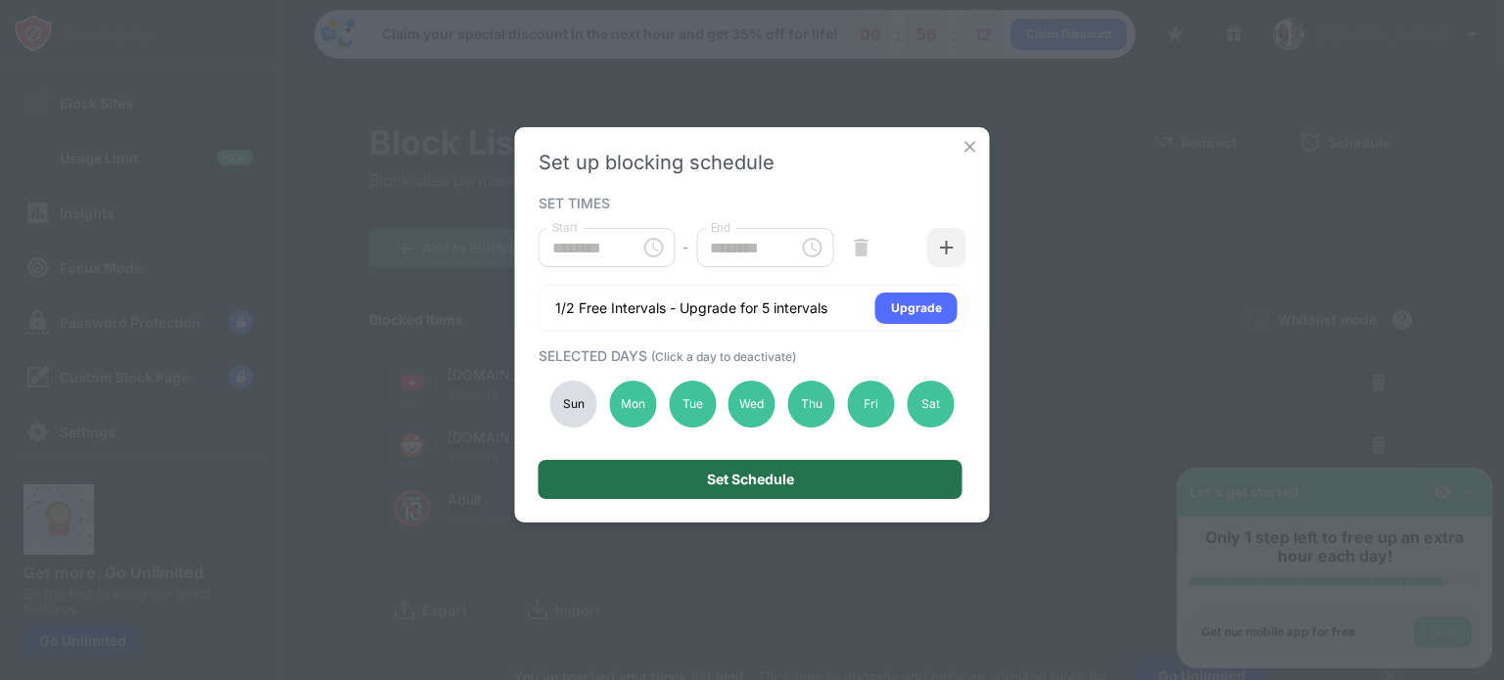
click at [730, 481] on div "Set Schedule" at bounding box center [750, 480] width 87 height 16
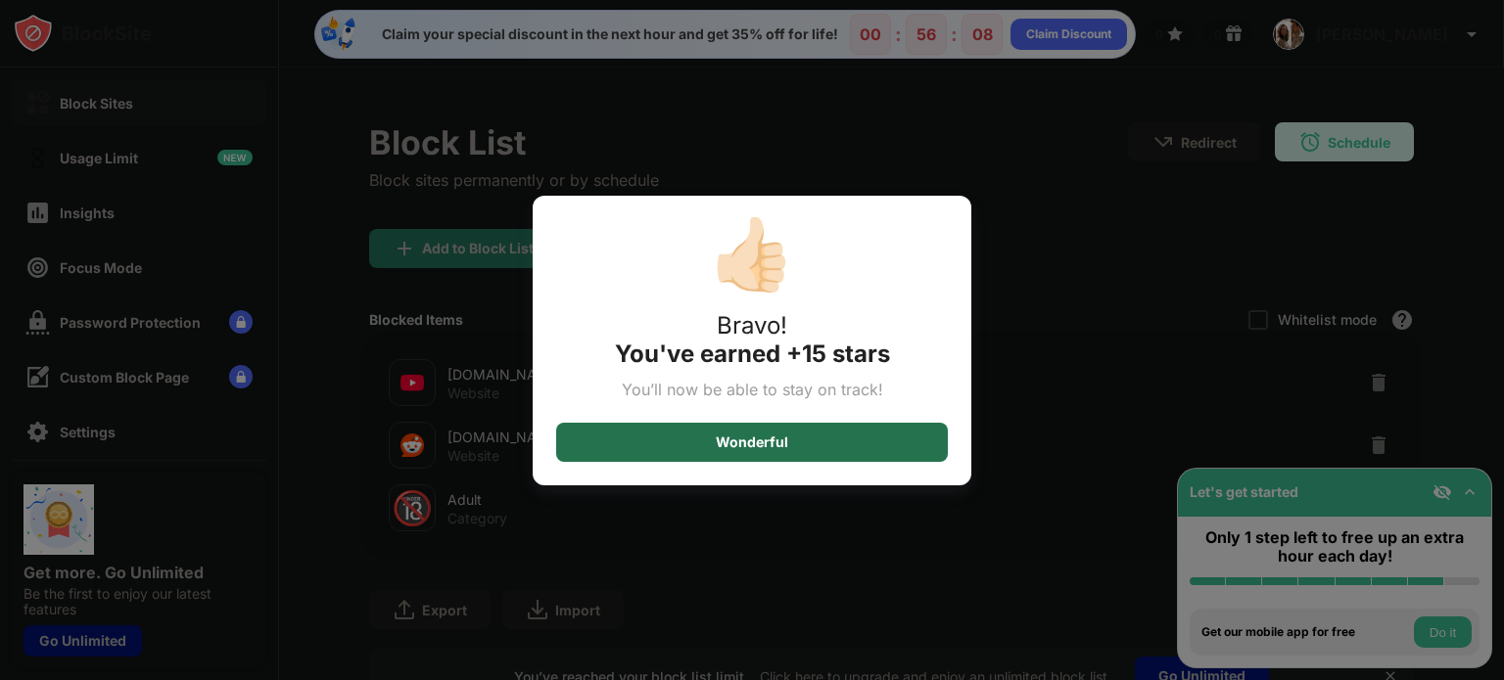
click at [797, 441] on div "Wonderful" at bounding box center [752, 442] width 392 height 39
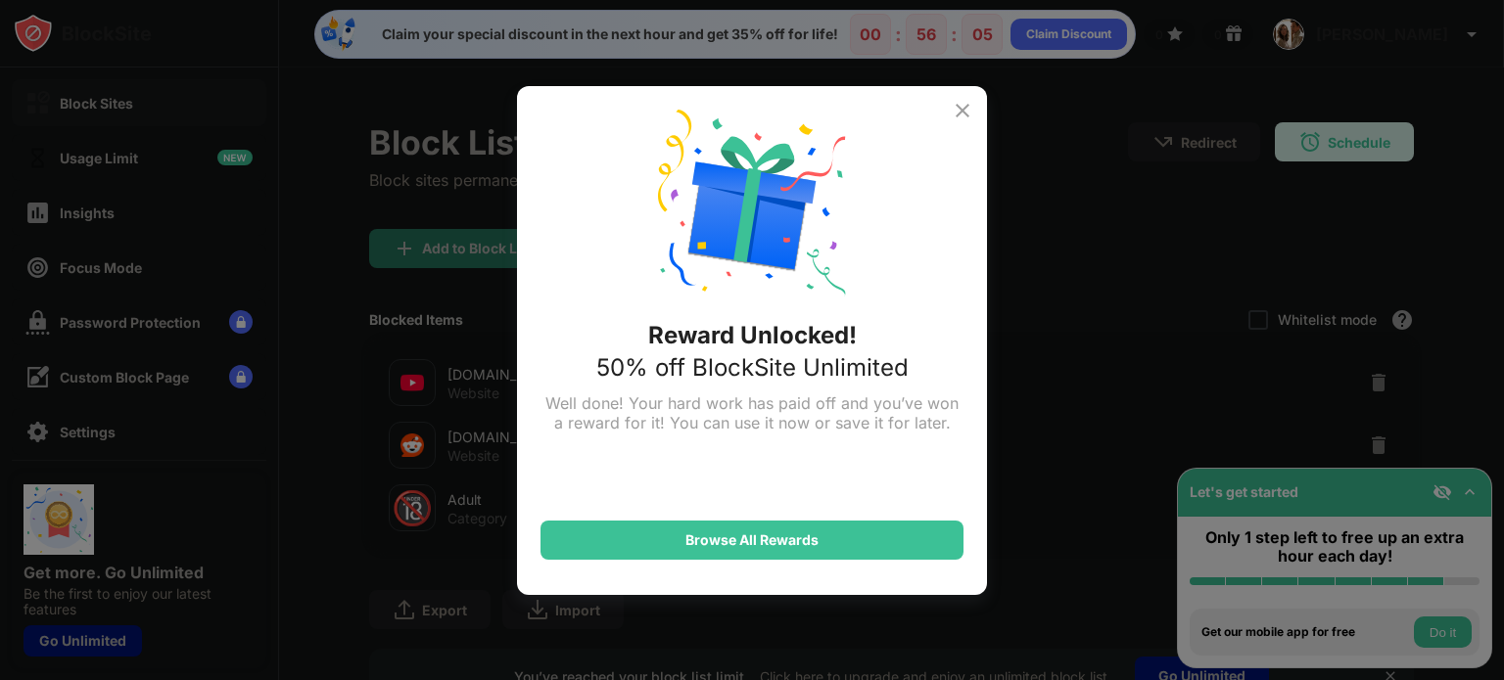
click at [959, 99] on img at bounding box center [961, 110] width 23 height 23
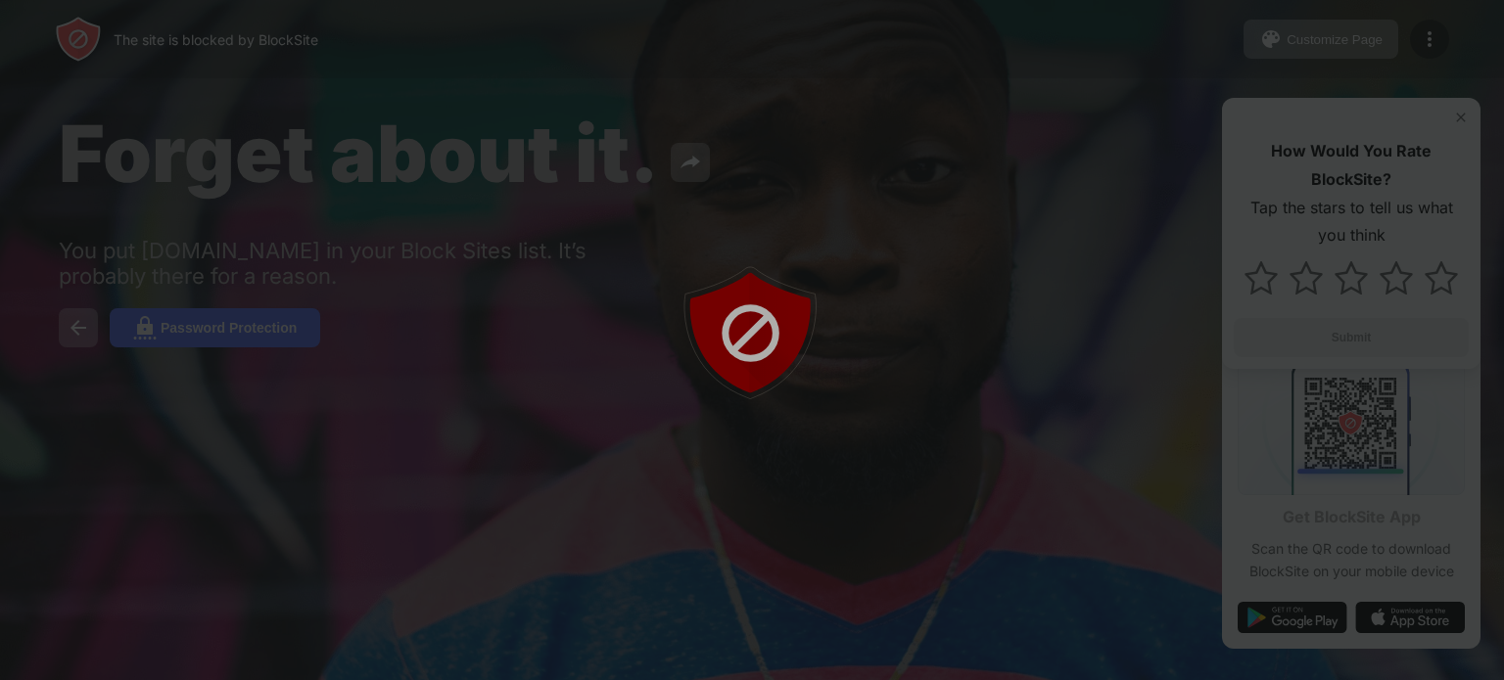
click at [1053, 367] on div at bounding box center [752, 340] width 1504 height 680
